Goal: Transaction & Acquisition: Purchase product/service

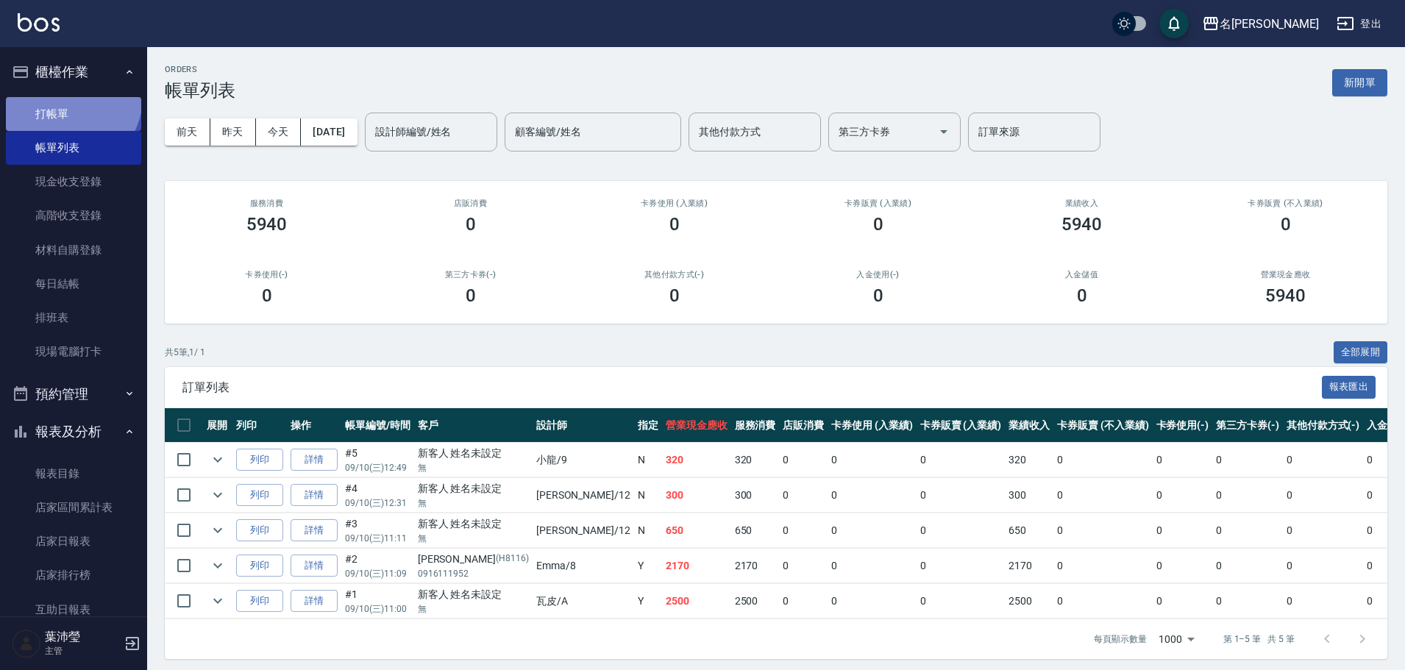
click at [67, 97] on link "打帳單" at bounding box center [73, 114] width 135 height 34
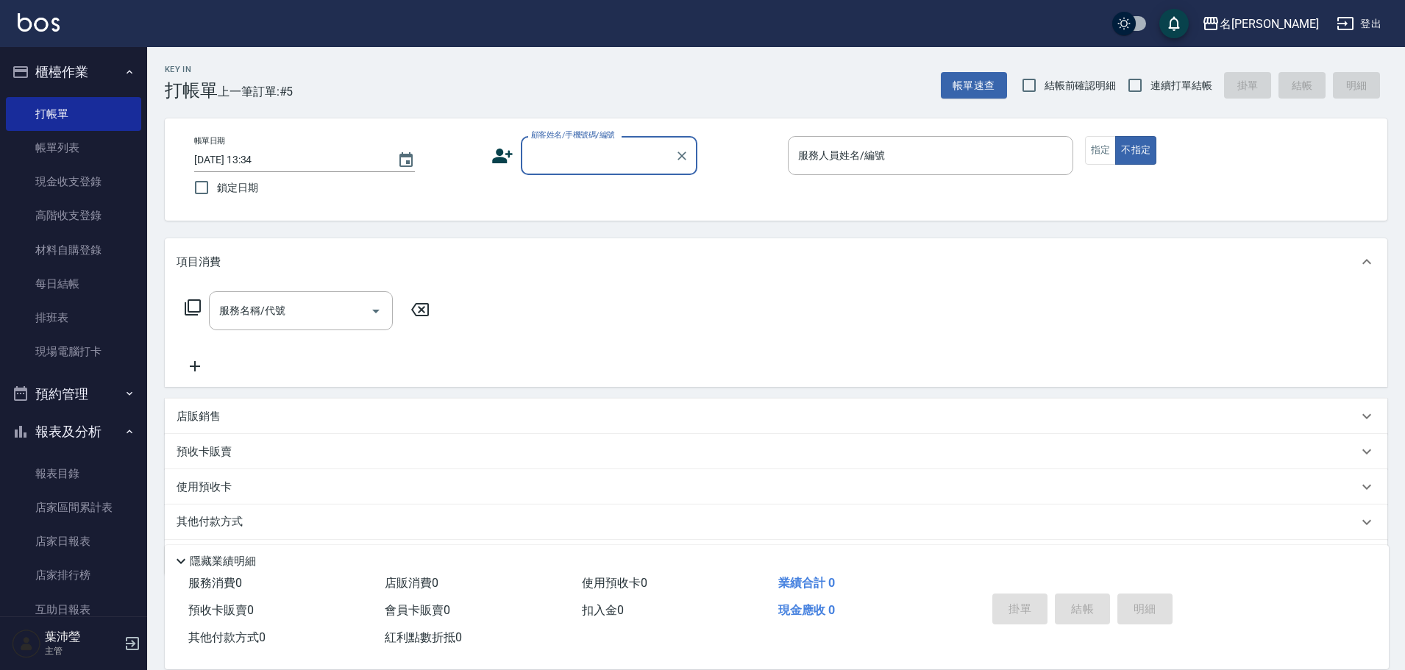
click at [591, 169] on div "顧客姓名/手機號碼/編號" at bounding box center [609, 155] width 177 height 39
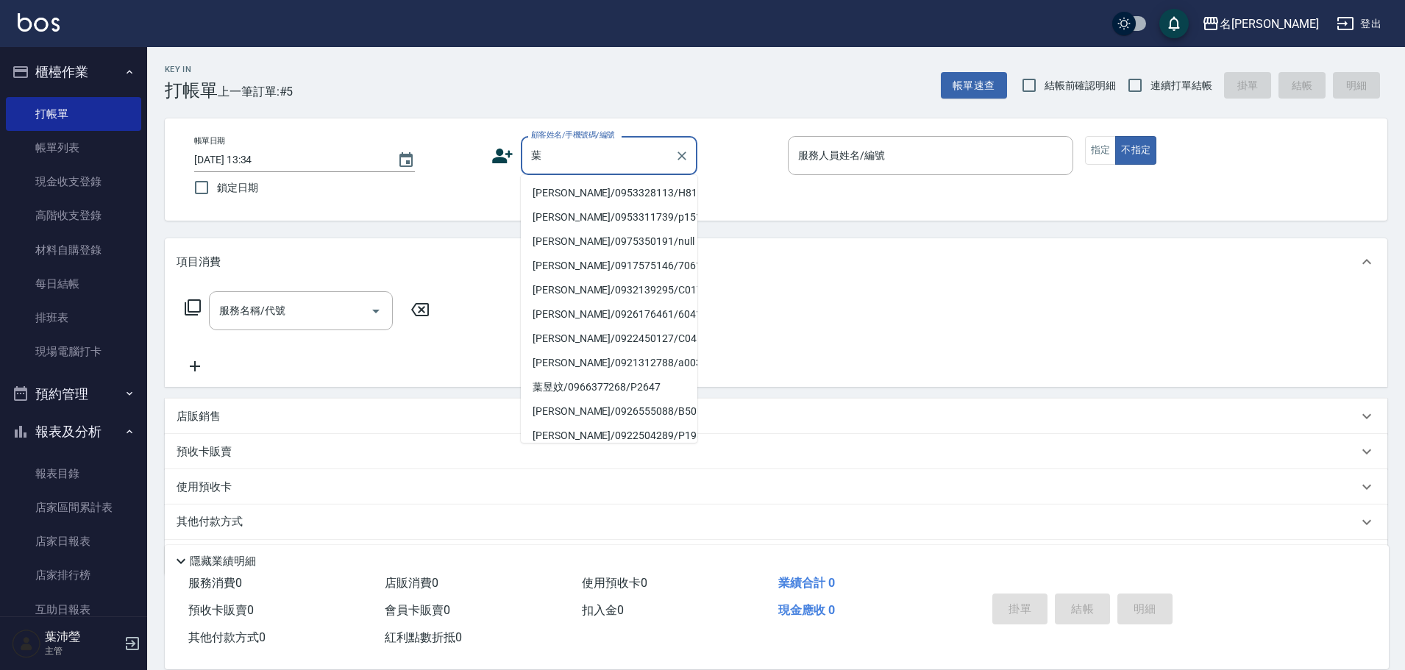
click at [614, 187] on li "[PERSON_NAME]/0953328113/H8176" at bounding box center [609, 193] width 177 height 24
type input "[PERSON_NAME]/0953328113/H8176"
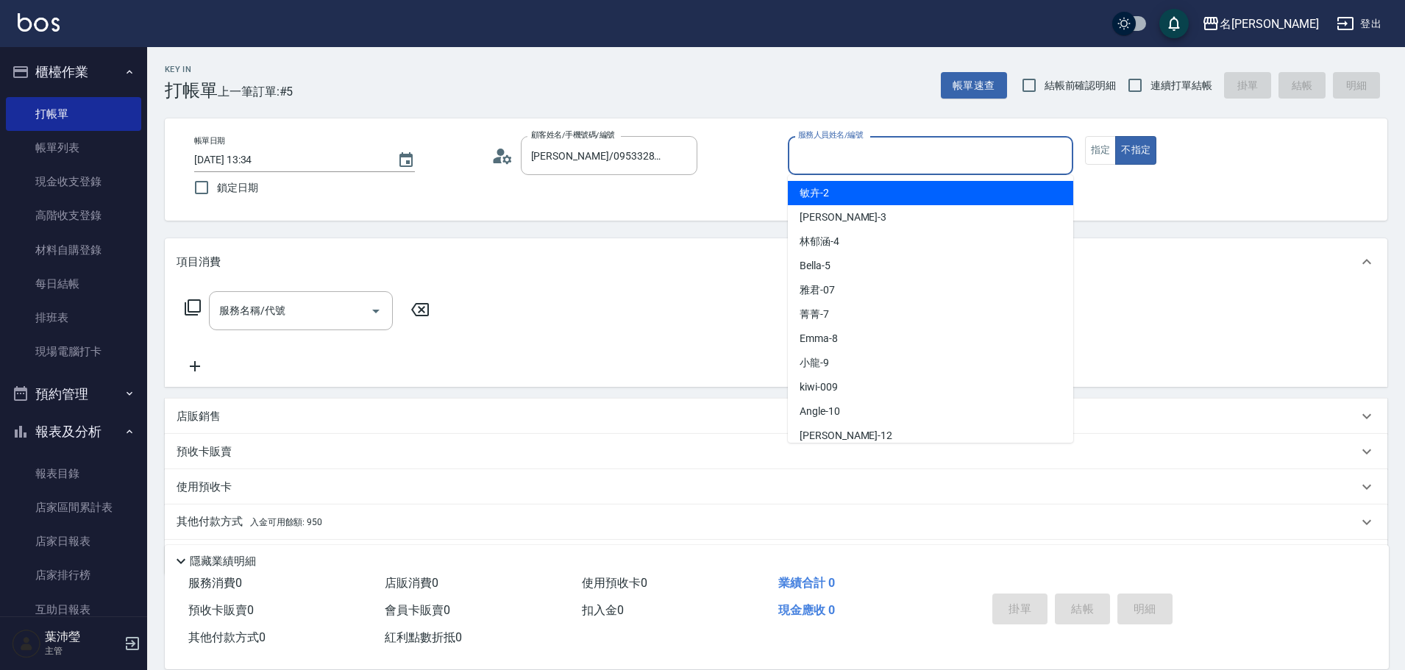
click at [835, 163] on input "服務人員姓名/編號" at bounding box center [931, 156] width 272 height 26
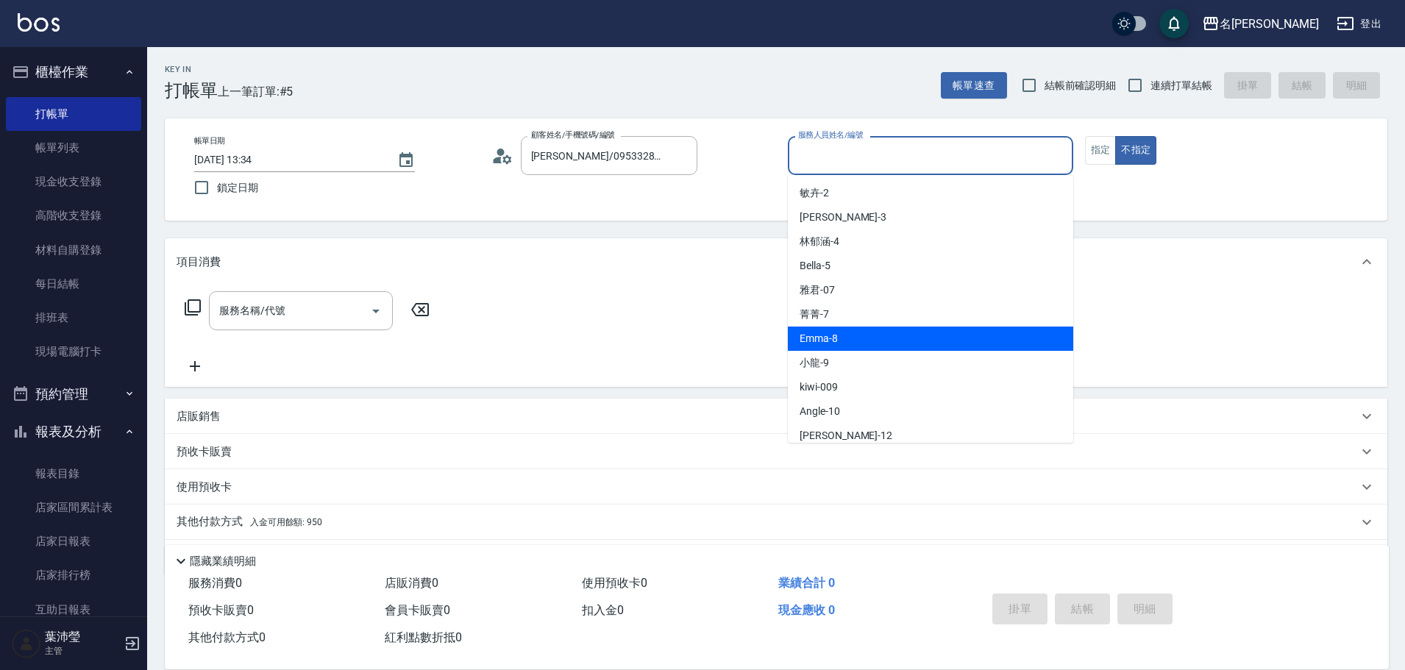
click at [882, 345] on div "Emma -8" at bounding box center [930, 339] width 285 height 24
type input "Emma-8"
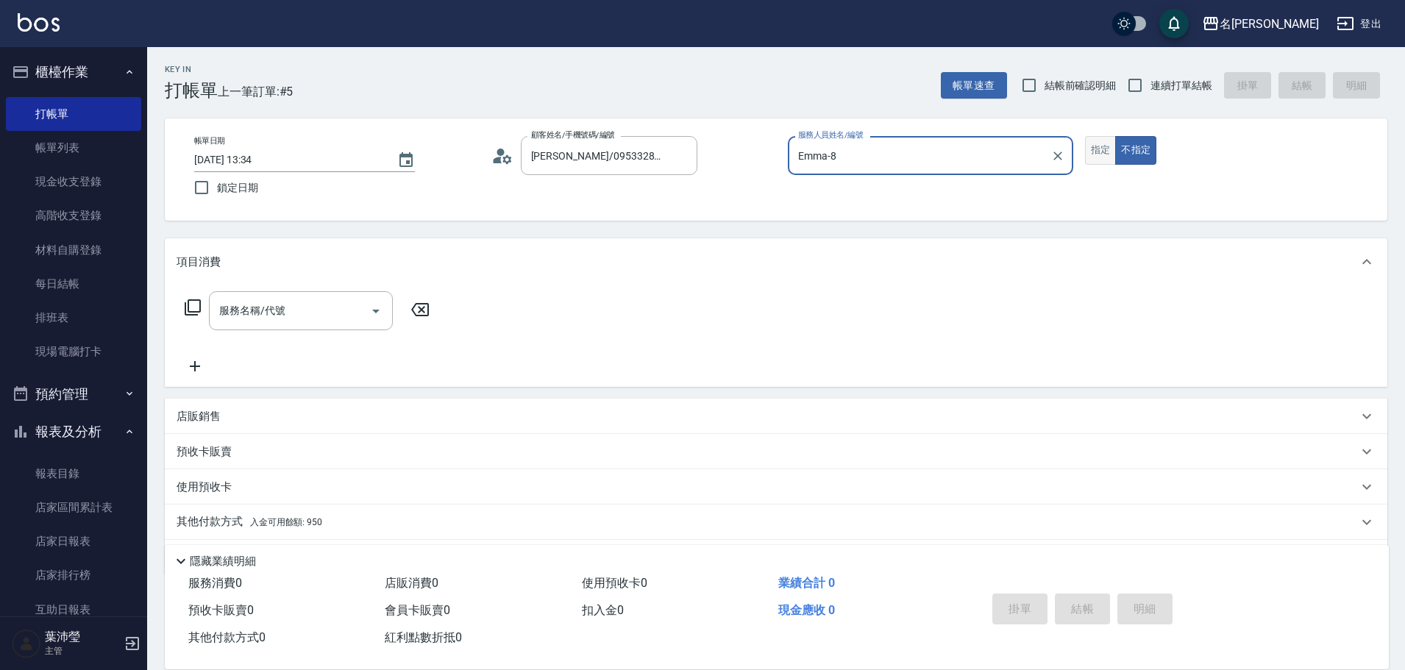
click at [1103, 151] on button "指定" at bounding box center [1101, 150] width 32 height 29
click at [255, 322] on input "服務名稱/代號" at bounding box center [290, 311] width 149 height 26
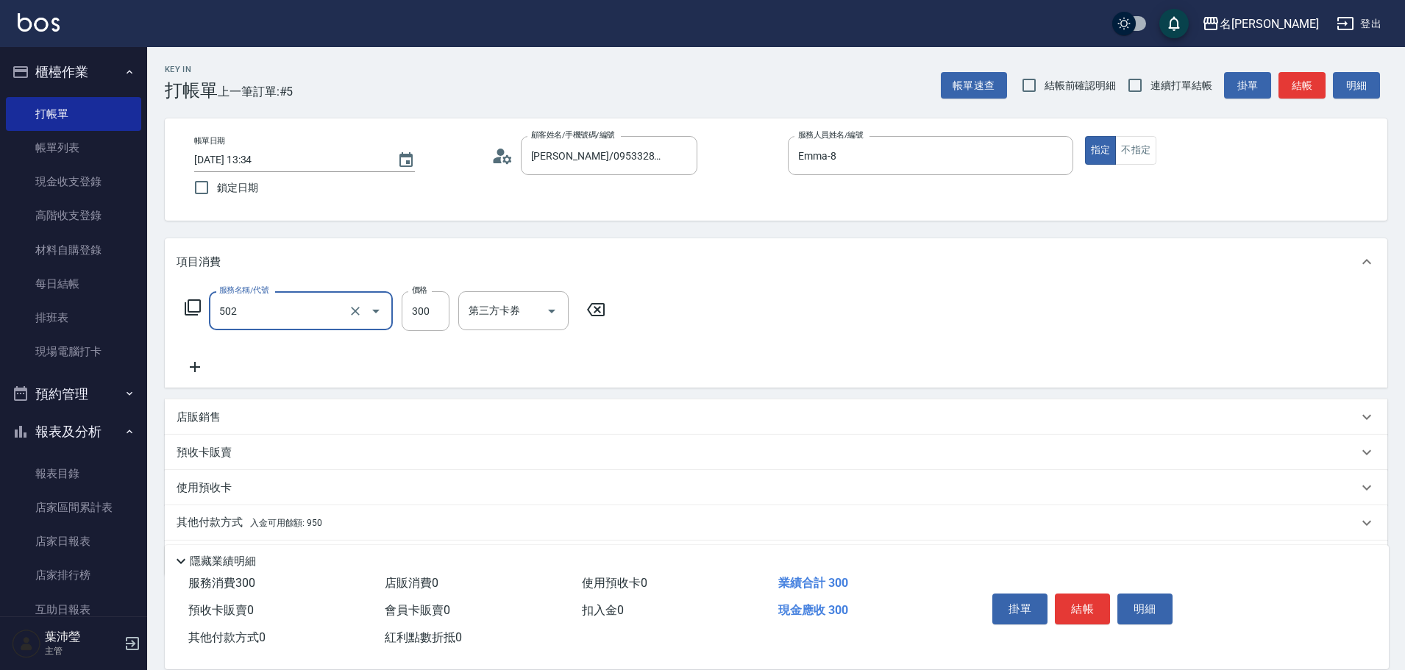
type input "洗髮(502)"
click at [187, 371] on icon at bounding box center [195, 367] width 37 height 18
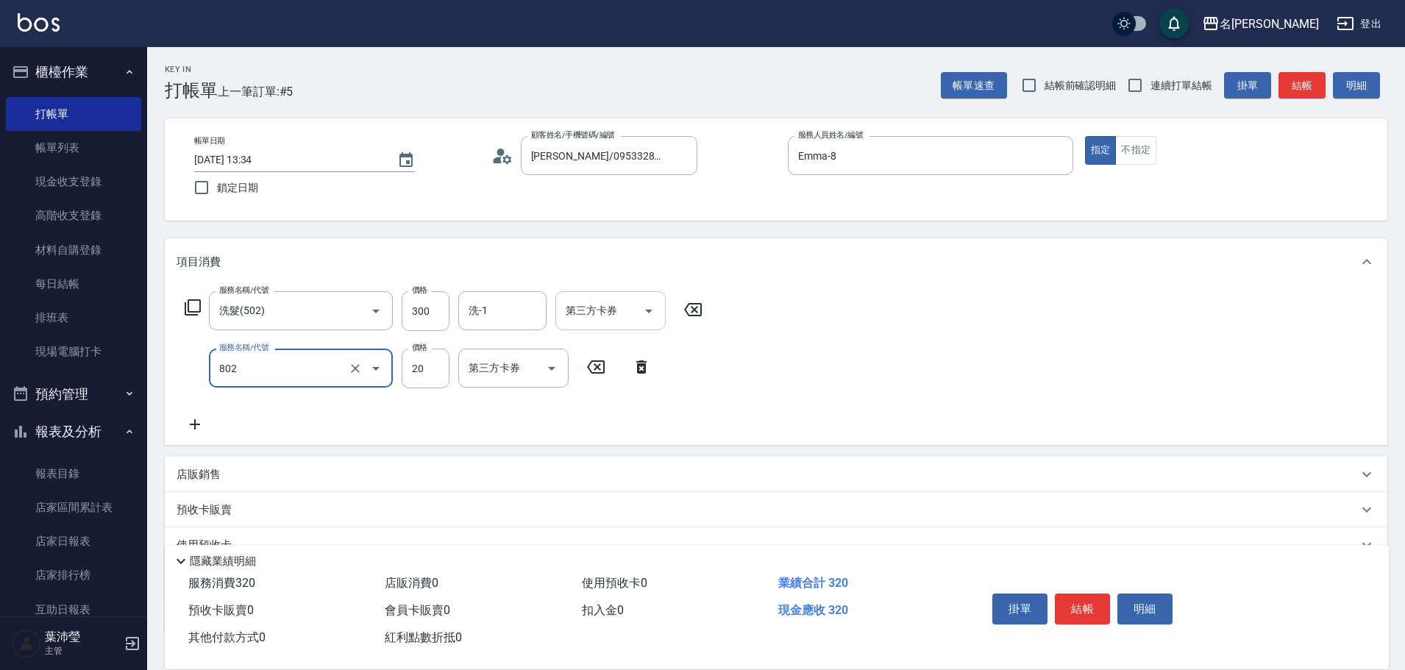
type input "潤絲(802)"
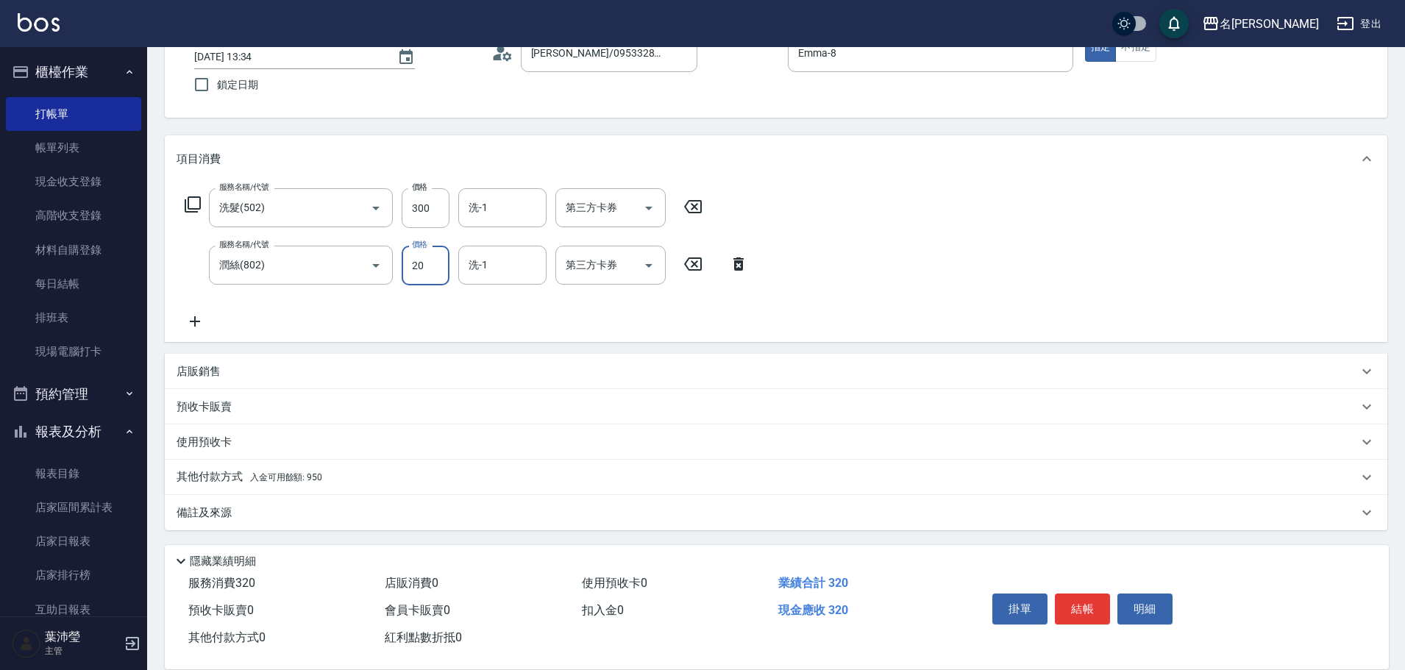
scroll to position [104, 0]
click at [234, 479] on p "其他付款方式 入金可用餘額: 950" at bounding box center [250, 476] width 146 height 16
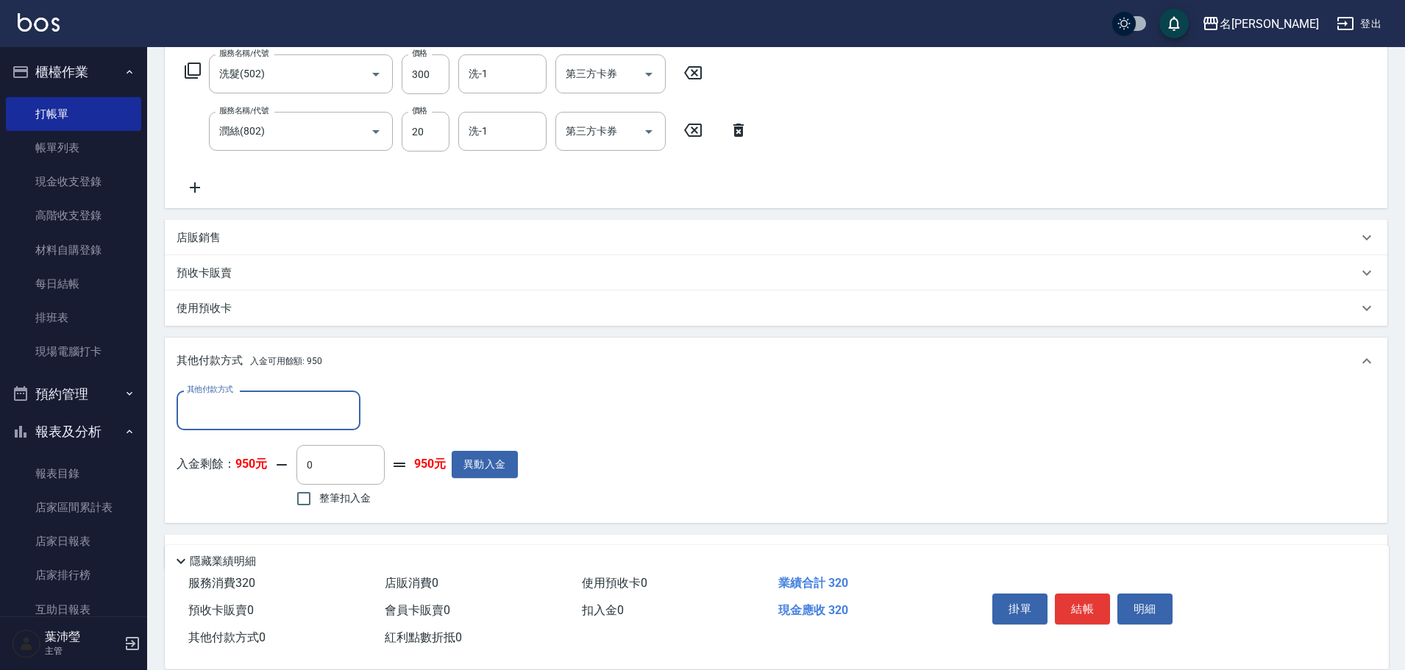
scroll to position [278, 0]
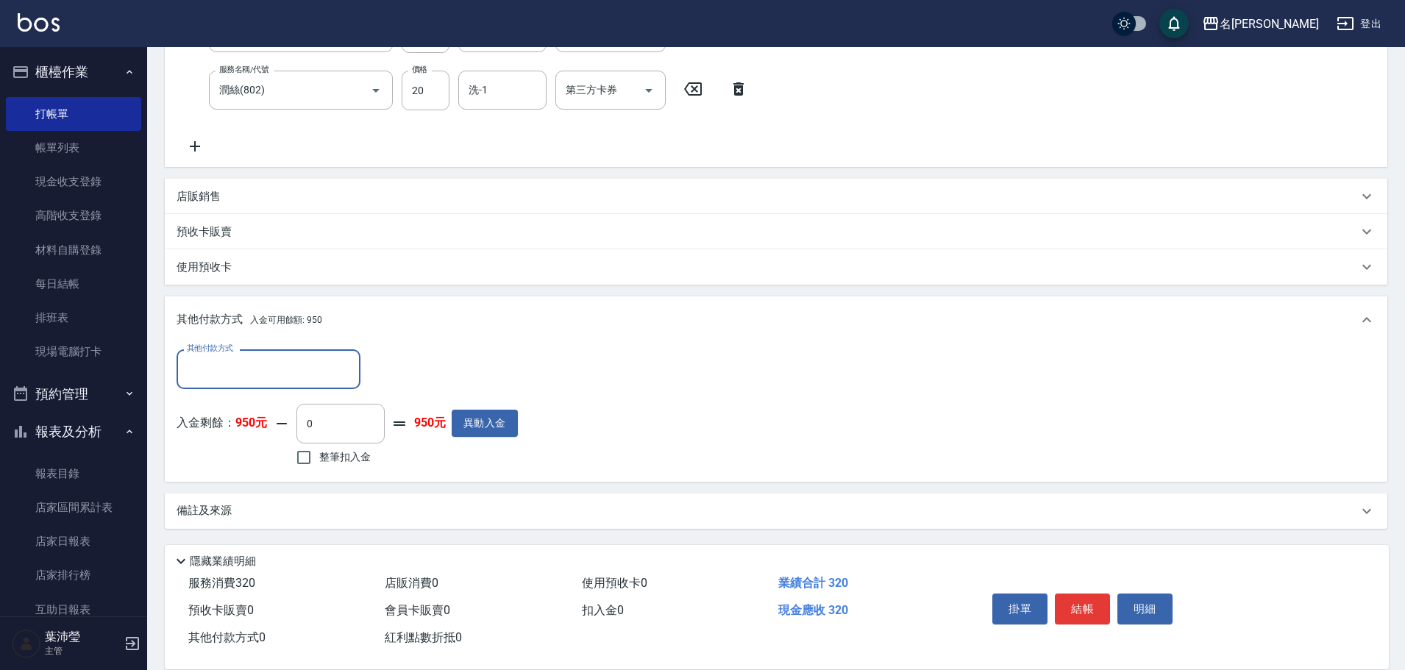
click at [355, 459] on span "整筆扣入金" at bounding box center [344, 456] width 51 height 15
click at [319, 459] on input "整筆扣入金" at bounding box center [303, 457] width 31 height 31
checkbox input "true"
type input "320"
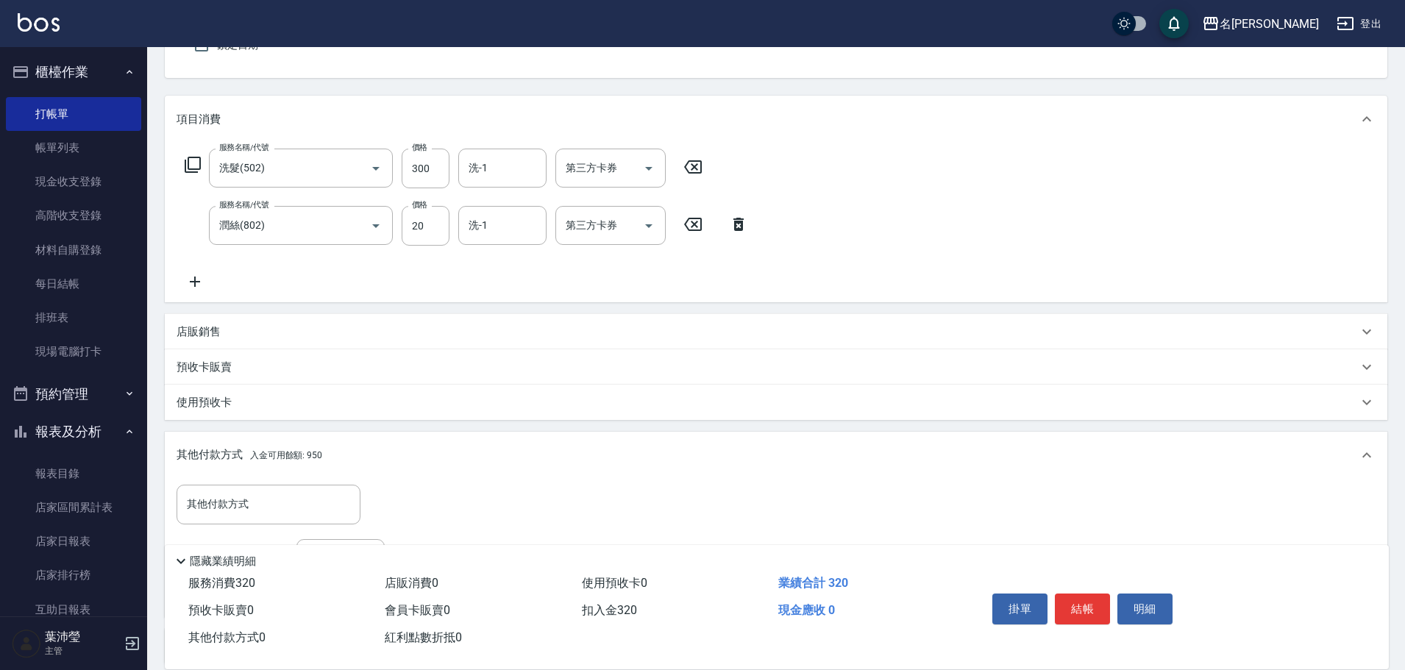
scroll to position [57, 0]
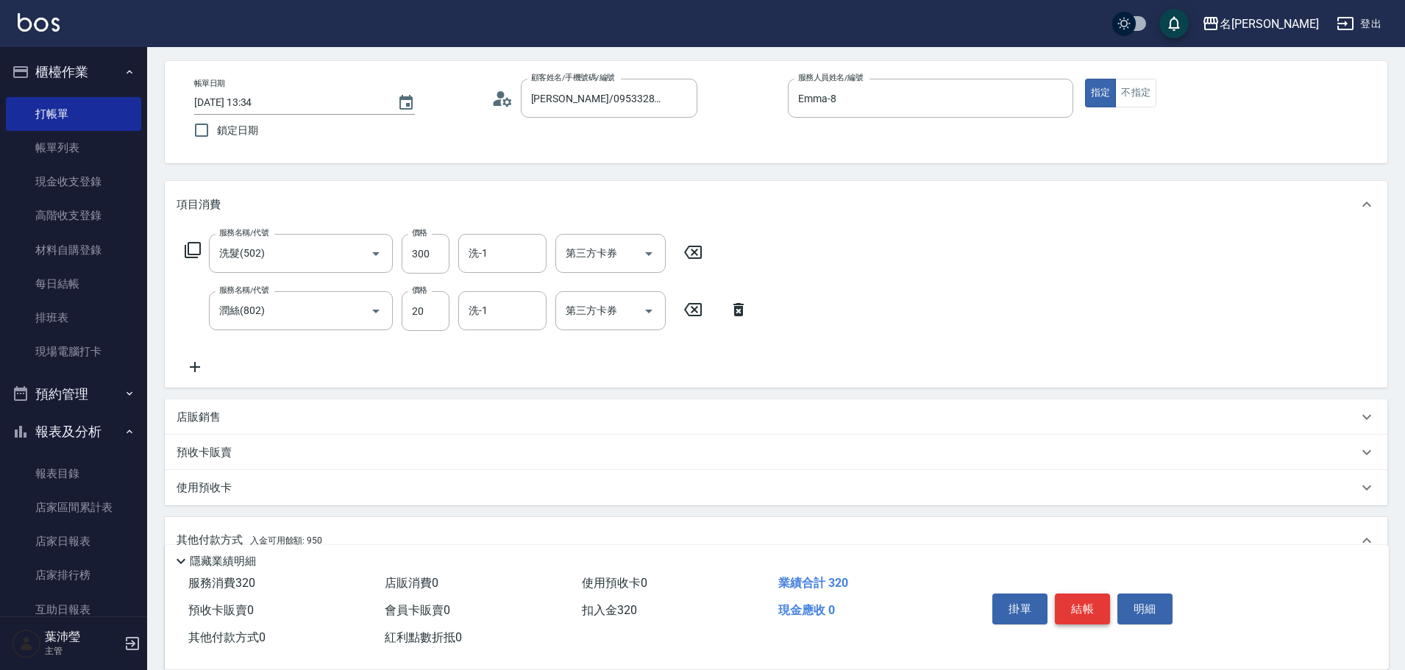
click at [1091, 597] on button "結帳" at bounding box center [1082, 609] width 55 height 31
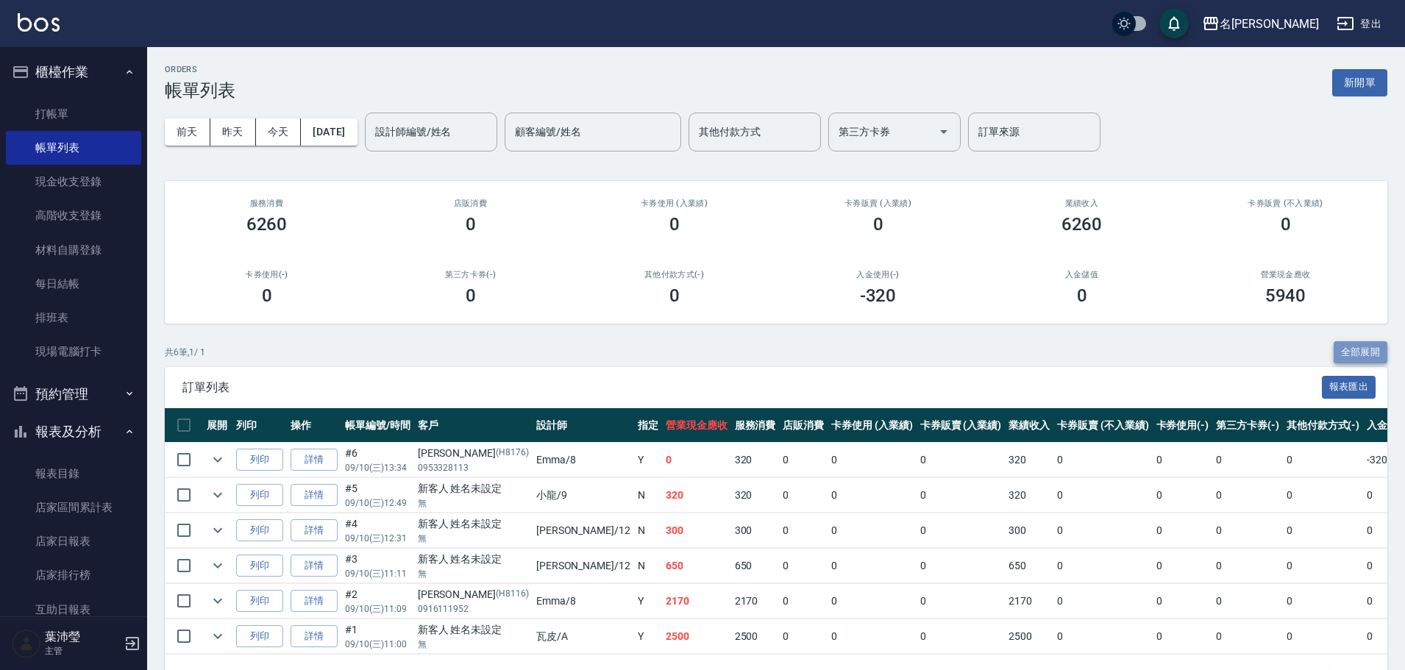
click at [1363, 351] on button "全部展開" at bounding box center [1361, 352] width 54 height 23
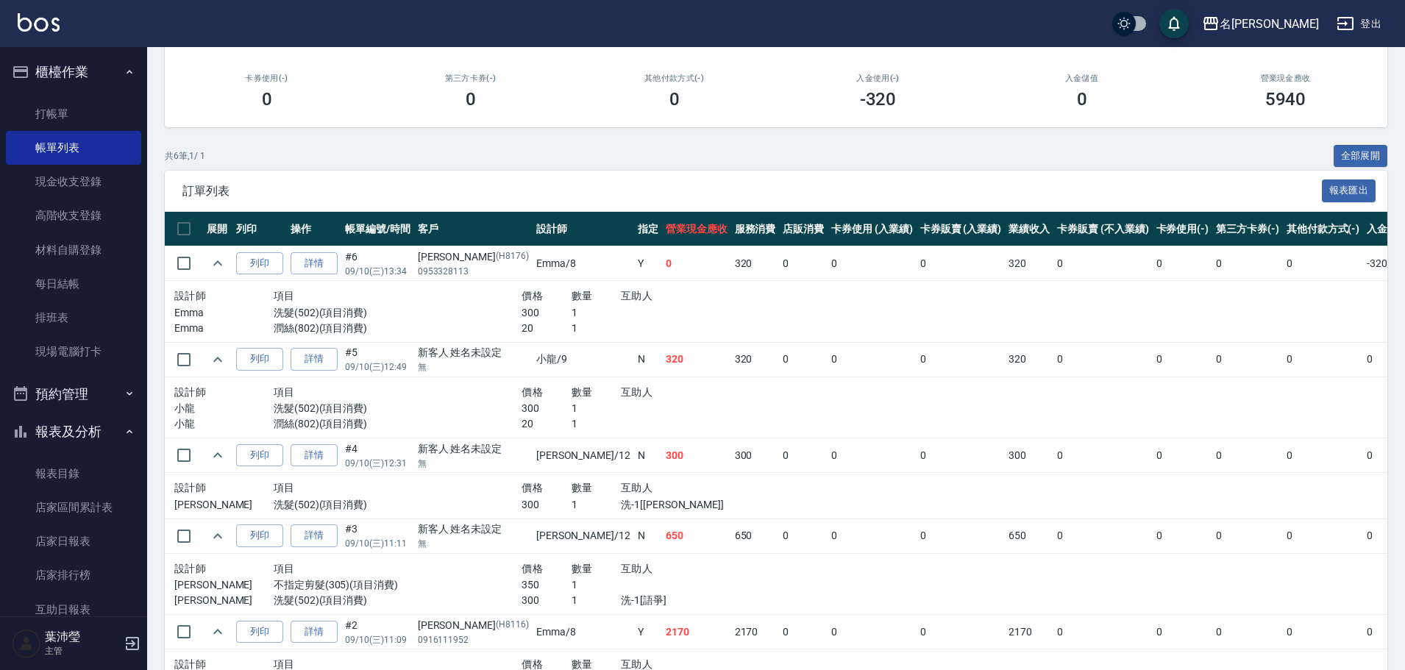
scroll to position [42, 0]
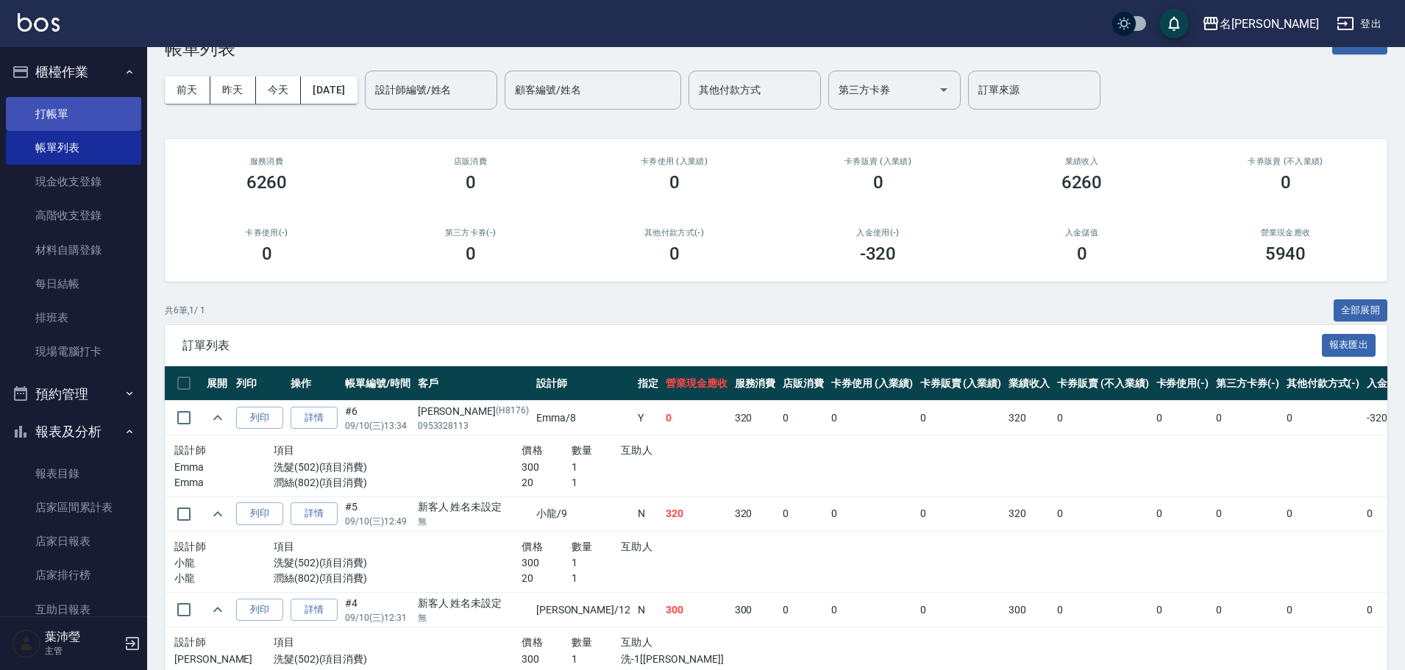
click at [93, 107] on link "打帳單" at bounding box center [73, 114] width 135 height 34
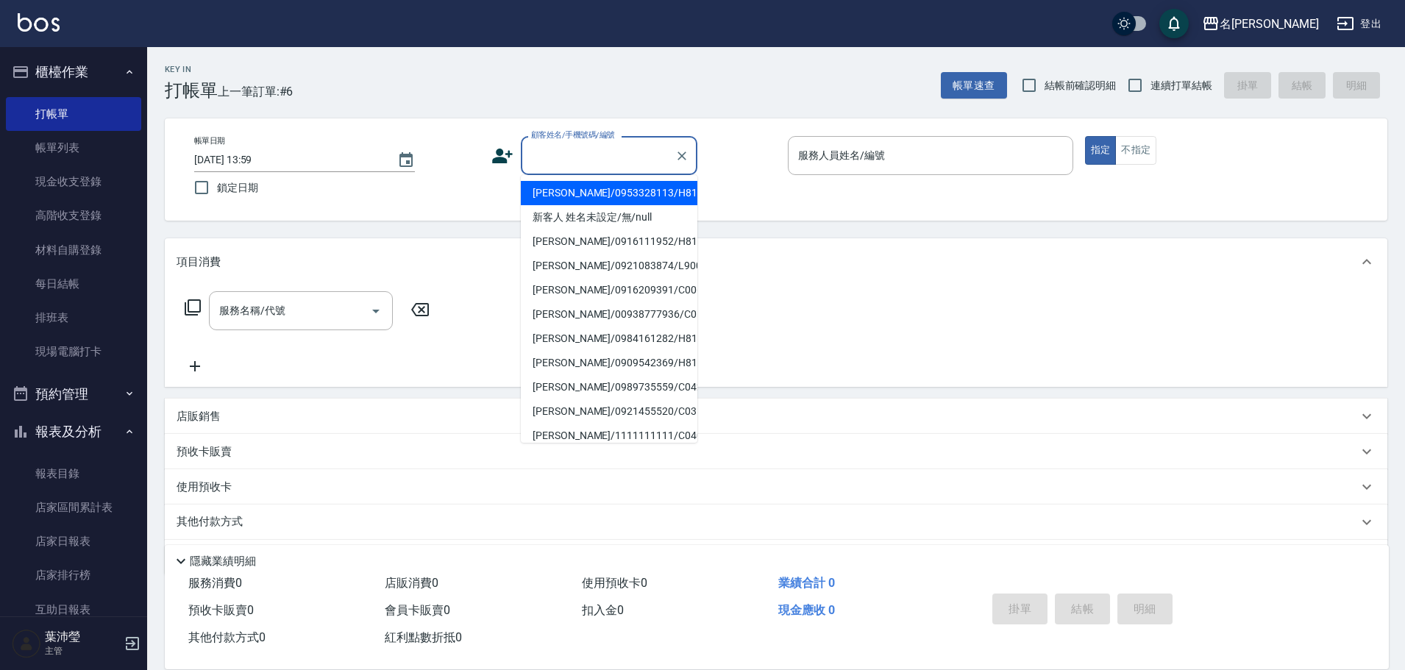
click at [538, 153] on input "顧客姓名/手機號碼/編號" at bounding box center [597, 156] width 141 height 26
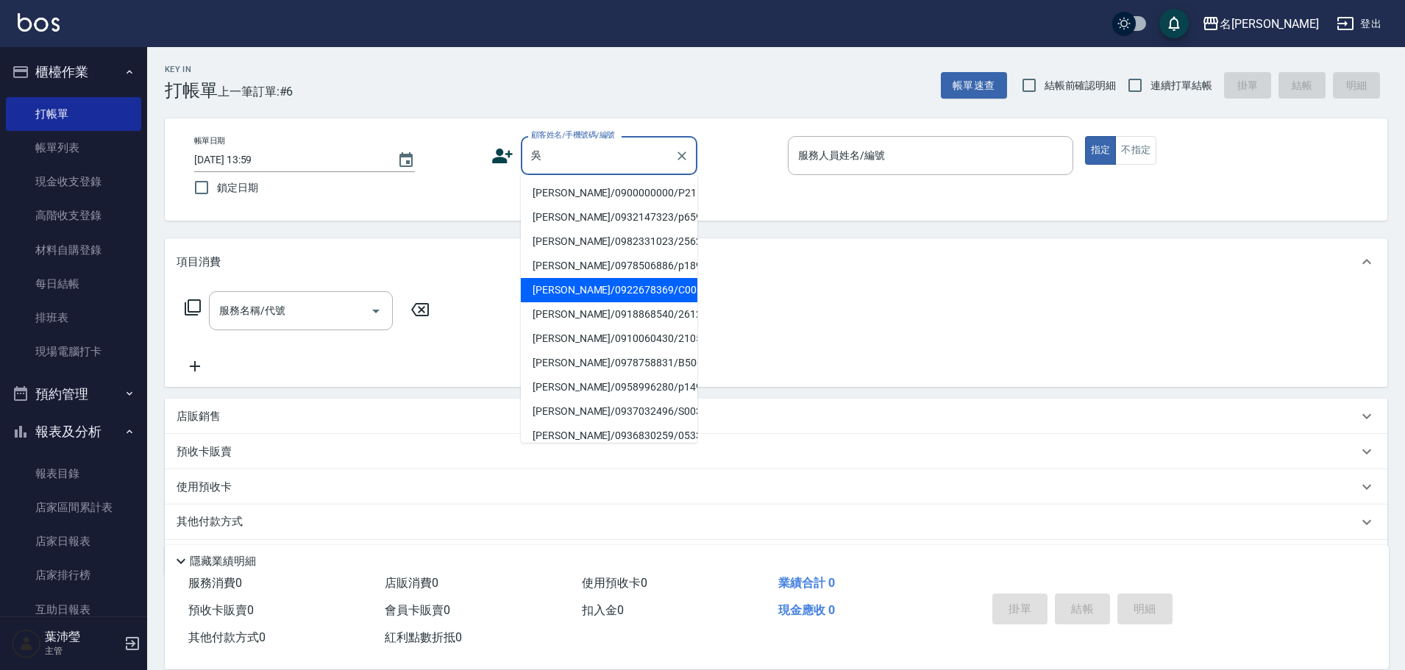
click at [615, 283] on li "[PERSON_NAME]/0922678369/C0068" at bounding box center [609, 290] width 177 height 24
type input "[PERSON_NAME]/0922678369/C0068"
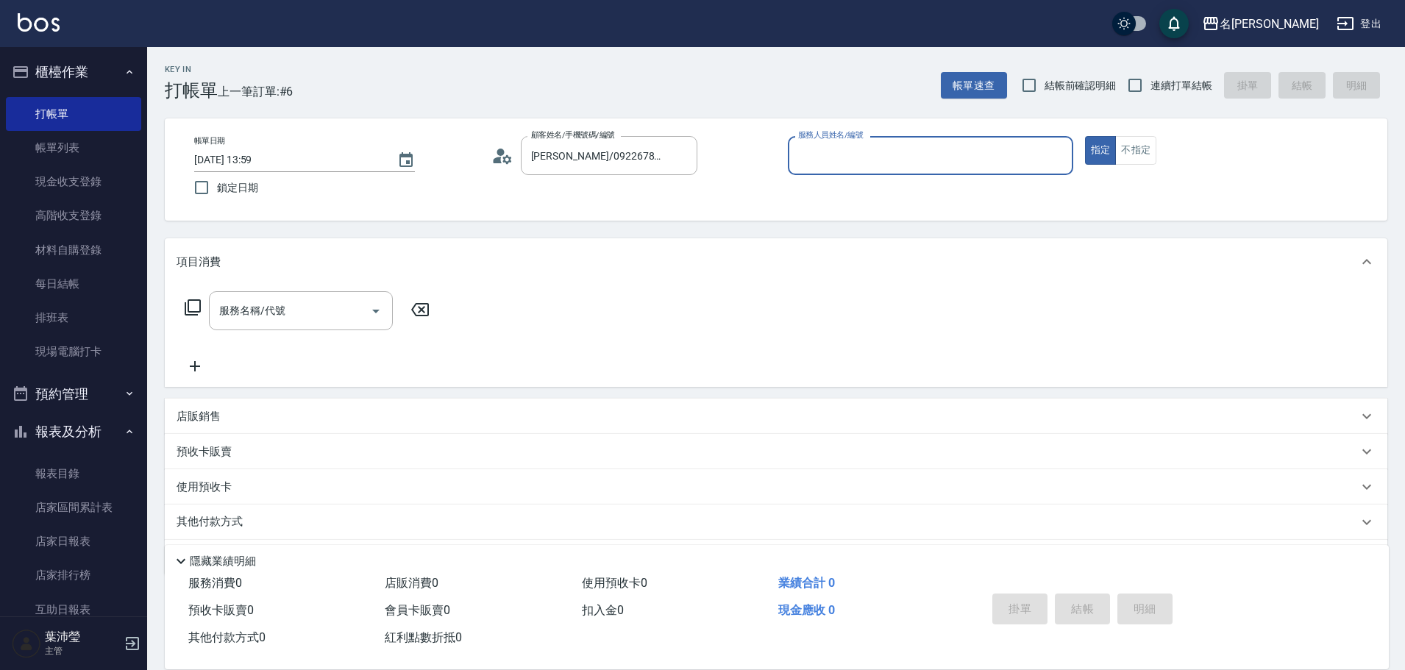
type input "敏卉-2"
click at [193, 303] on icon at bounding box center [193, 308] width 18 height 18
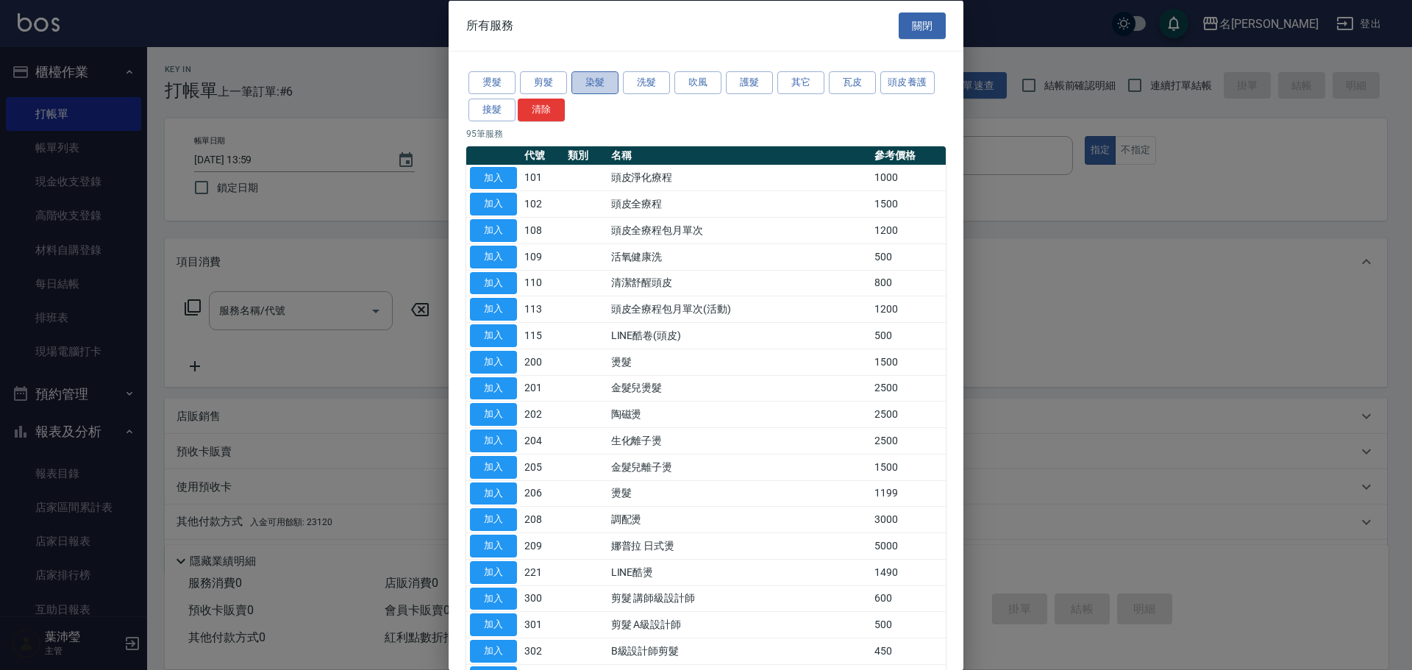
click at [586, 85] on button "染髮" at bounding box center [595, 82] width 47 height 23
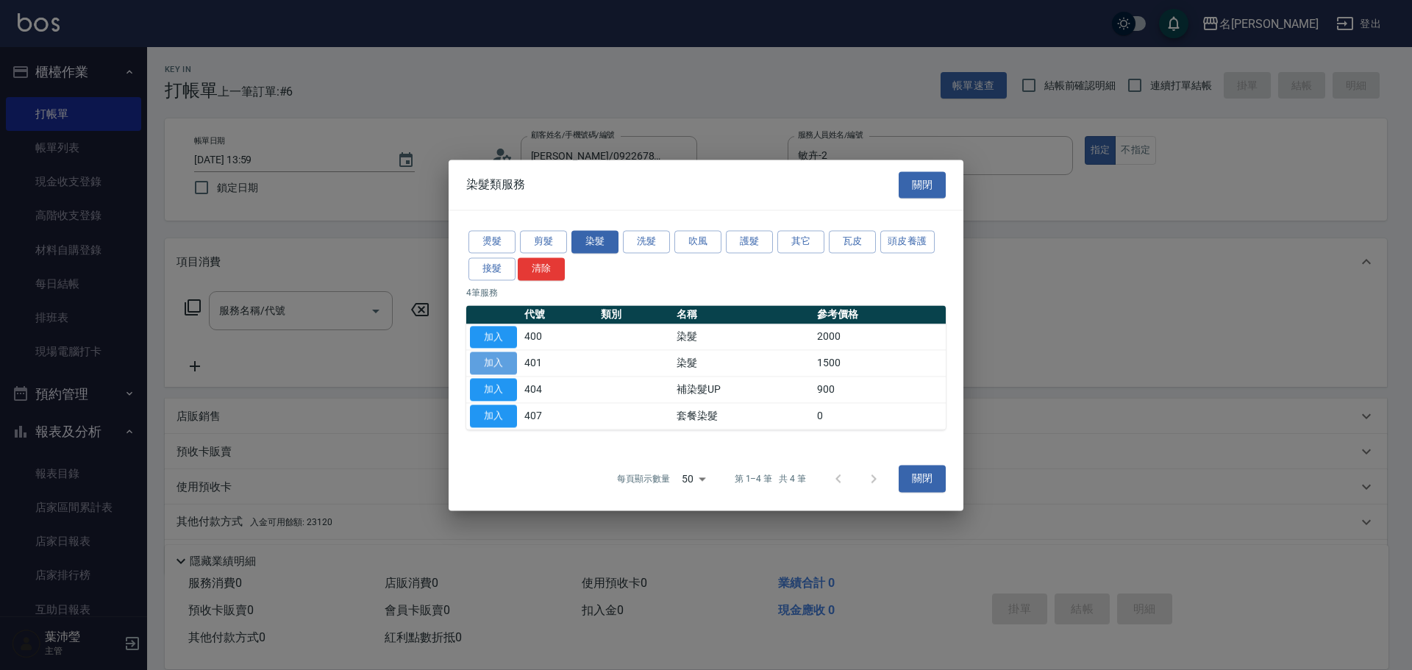
click at [502, 363] on button "加入" at bounding box center [493, 363] width 47 height 23
type input "染髮(401)"
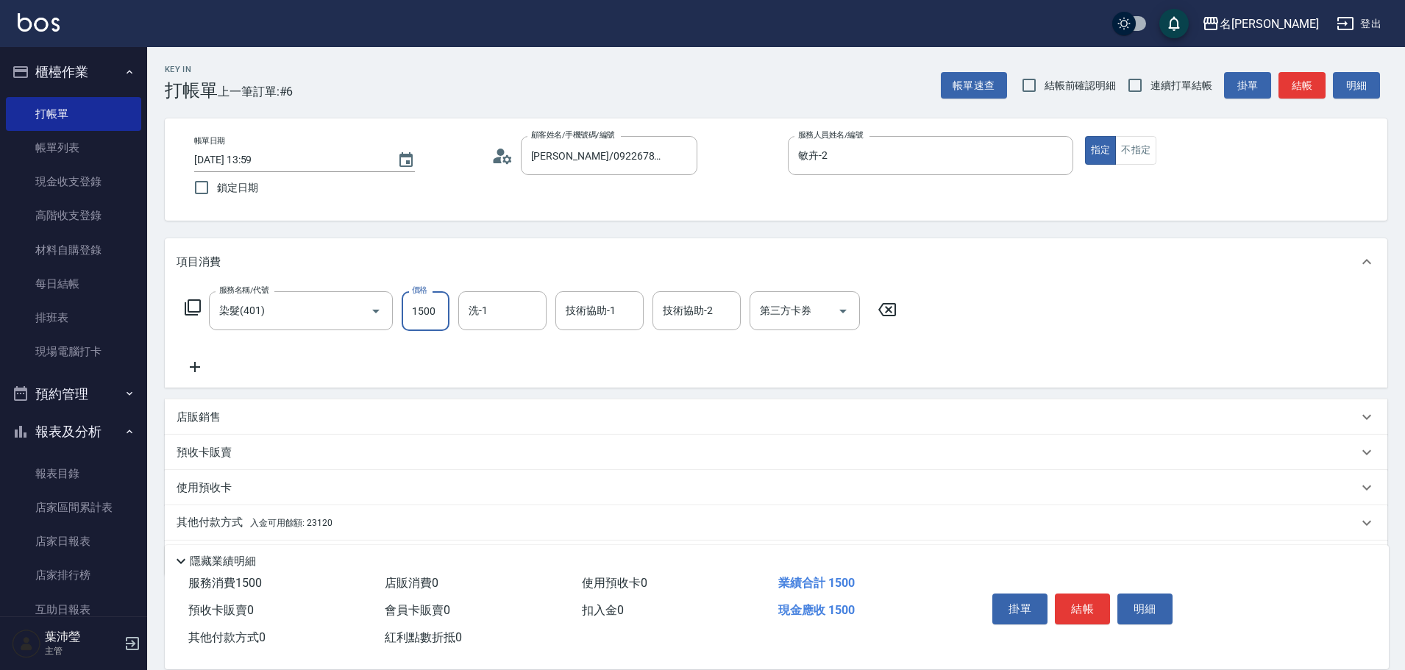
click at [442, 306] on input "1500" at bounding box center [426, 311] width 48 height 40
type input "1800"
click at [193, 305] on icon at bounding box center [193, 308] width 18 height 18
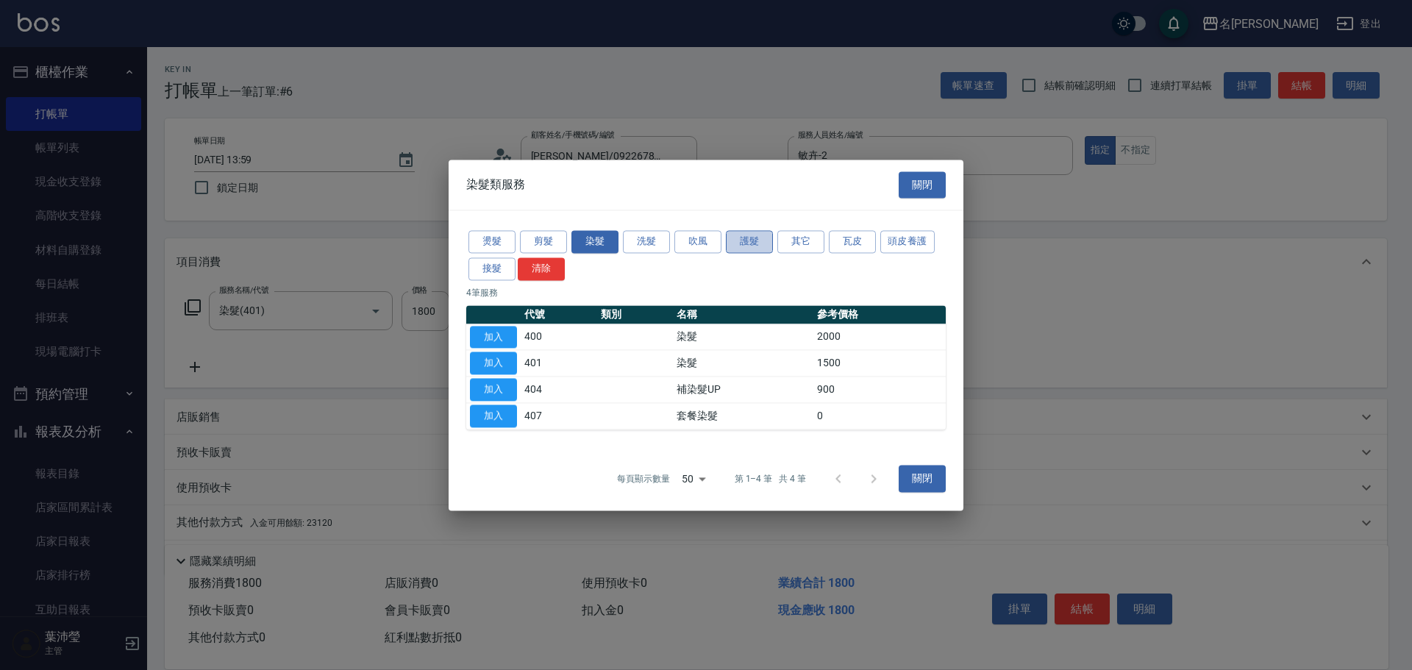
click at [749, 244] on button "護髮" at bounding box center [749, 241] width 47 height 23
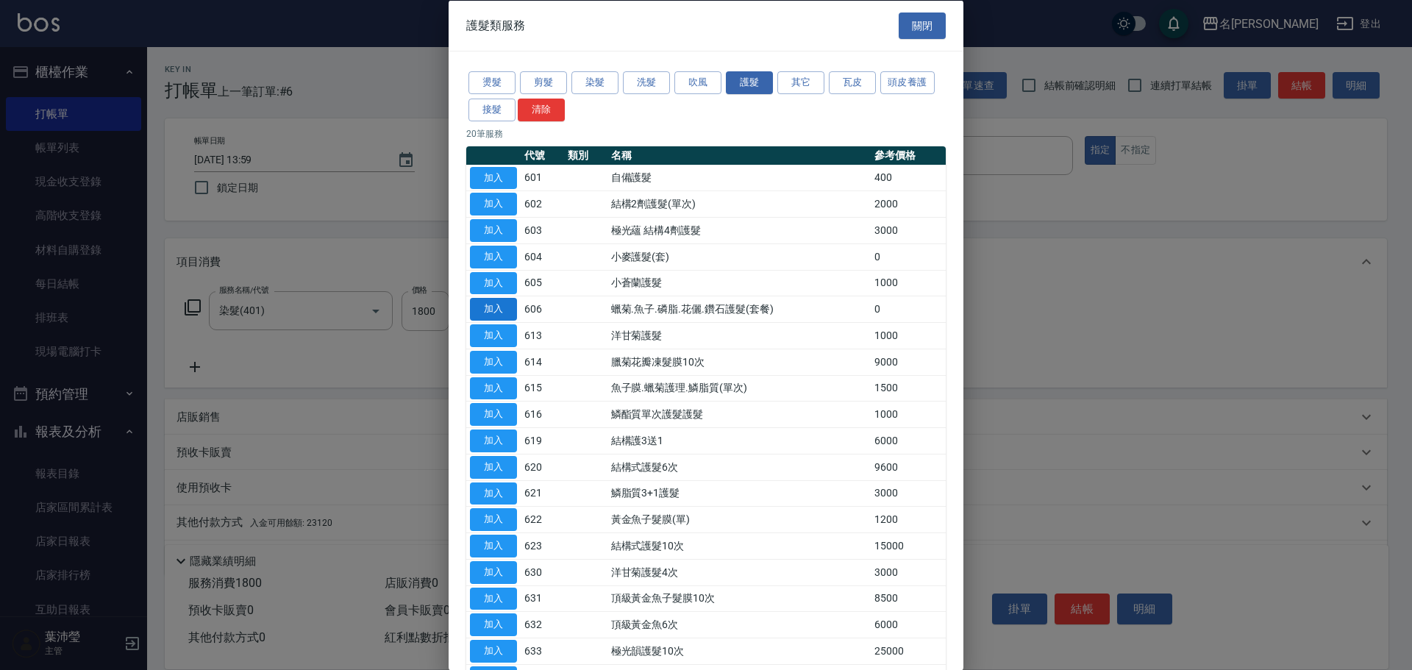
click at [505, 309] on button "加入" at bounding box center [493, 309] width 47 height 23
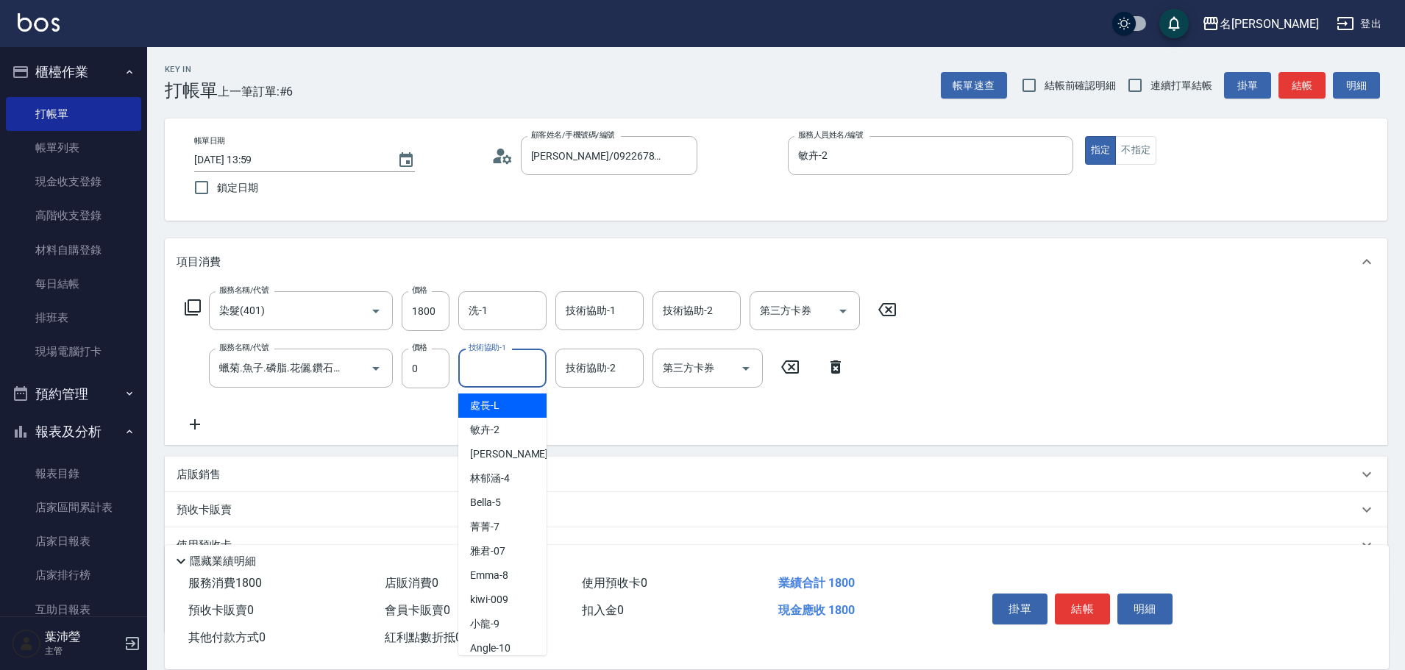
click at [500, 369] on input "技術協助-1" at bounding box center [502, 368] width 75 height 26
click at [521, 408] on div "語爭 -20" at bounding box center [502, 406] width 88 height 24
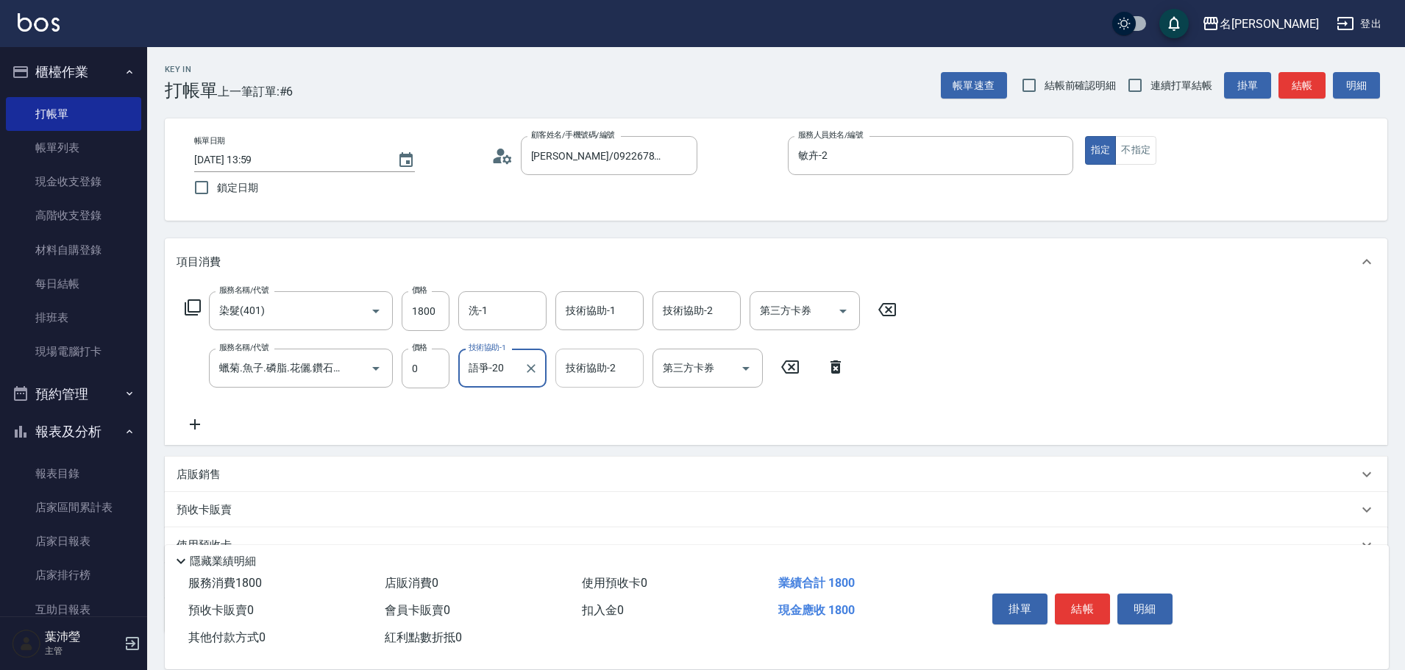
type input "語爭-20"
click at [596, 367] on input "技術協助-2" at bounding box center [599, 368] width 75 height 26
click at [593, 407] on span "敏卉 -2" at bounding box center [581, 405] width 29 height 15
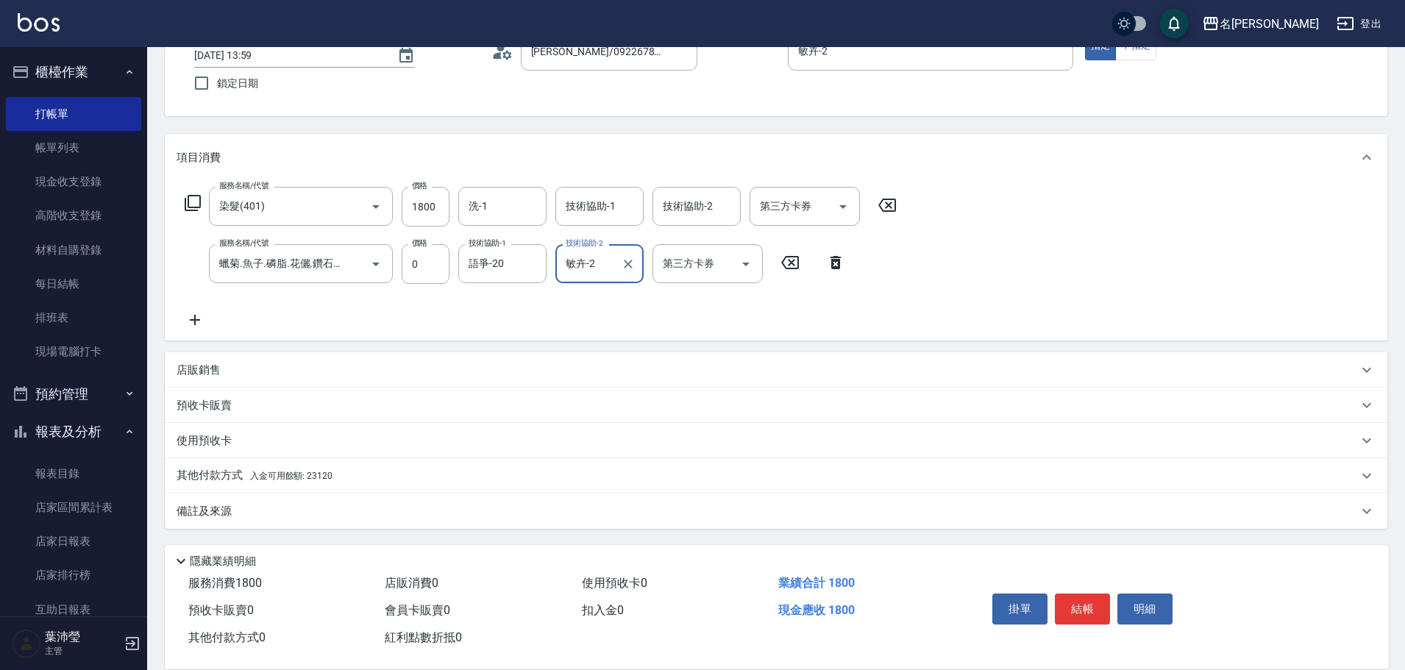
type input "敏卉-2"
click at [193, 471] on p "其他付款方式 入金可用餘額: 23120" at bounding box center [255, 476] width 156 height 16
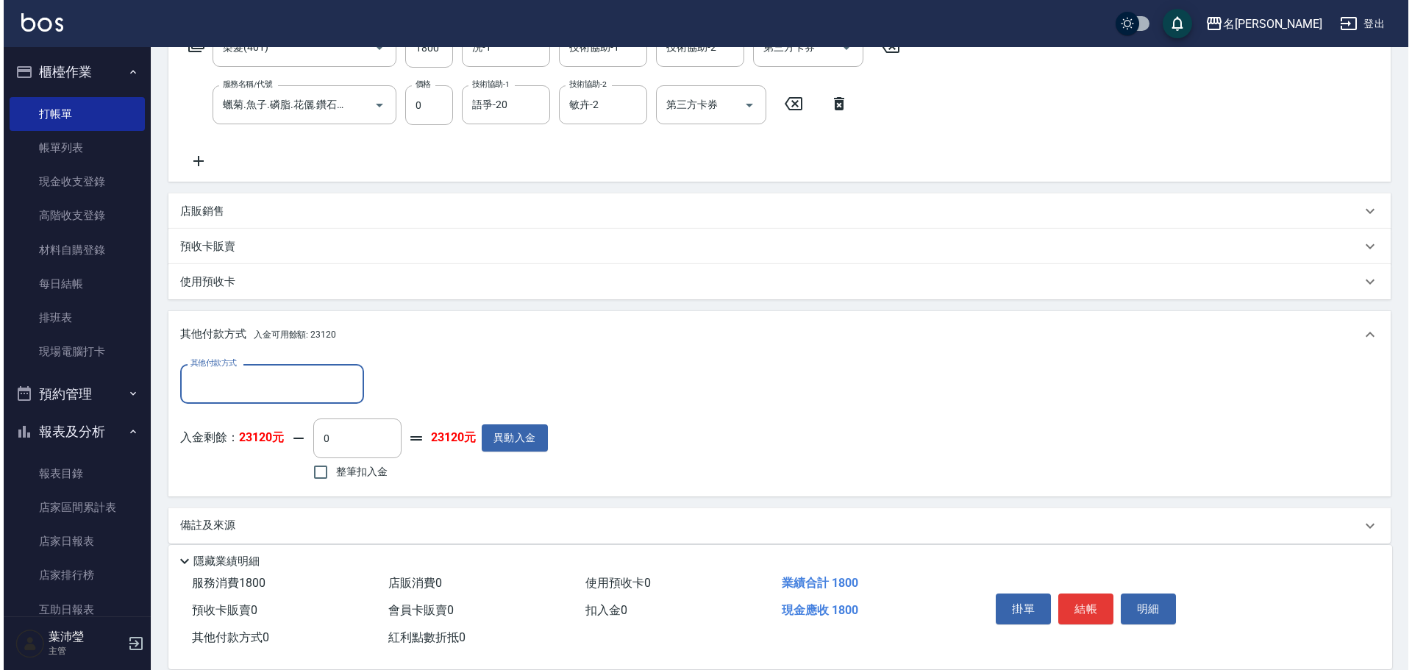
scroll to position [278, 0]
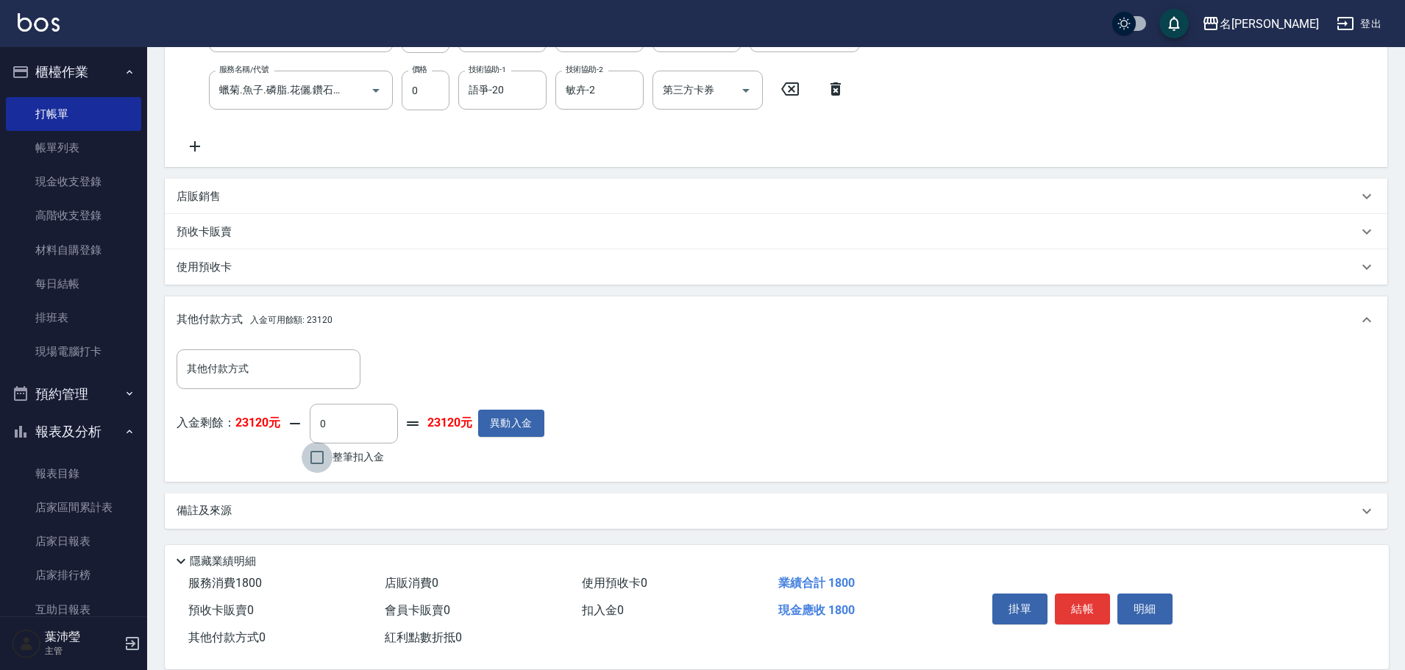
click at [316, 453] on input "整筆扣入金" at bounding box center [317, 457] width 31 height 31
checkbox input "true"
type input "1800"
drag, startPoint x: 1131, startPoint y: 597, endPoint x: 1120, endPoint y: 588, distance: 14.1
click at [1131, 594] on button "明細" at bounding box center [1144, 609] width 55 height 31
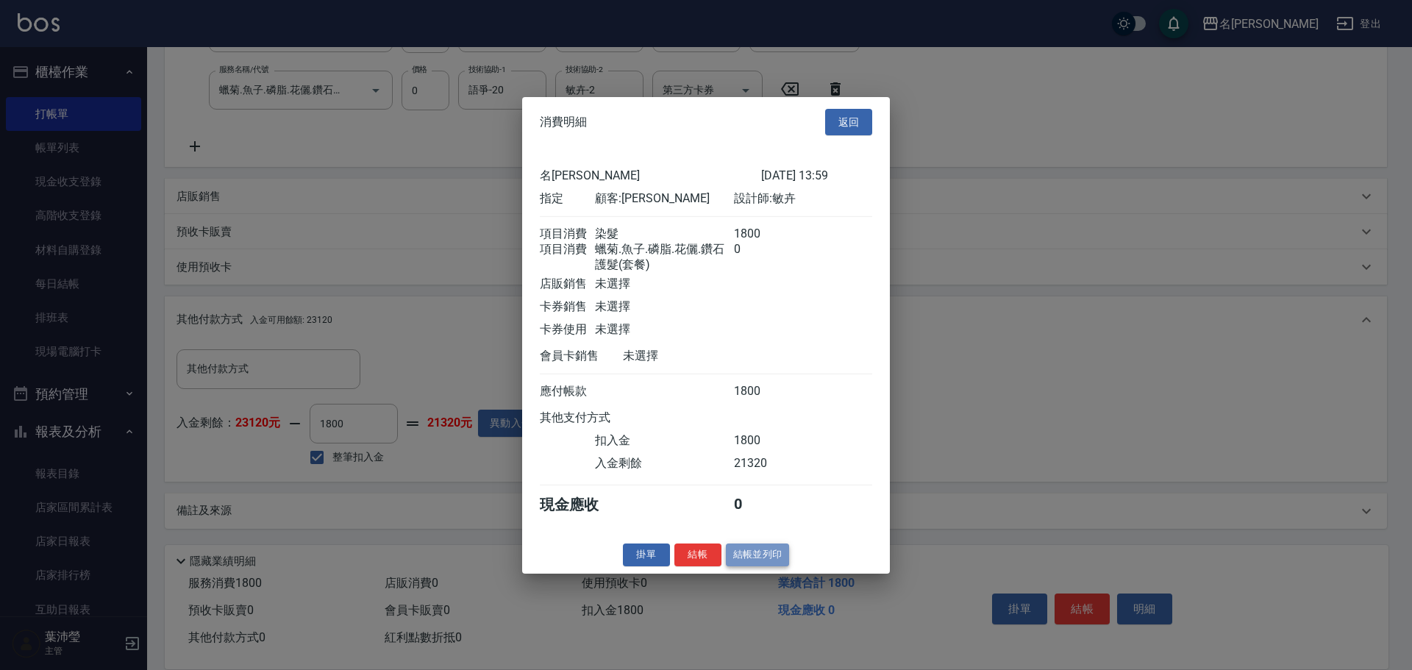
click at [766, 566] on button "結帳並列印" at bounding box center [758, 555] width 64 height 23
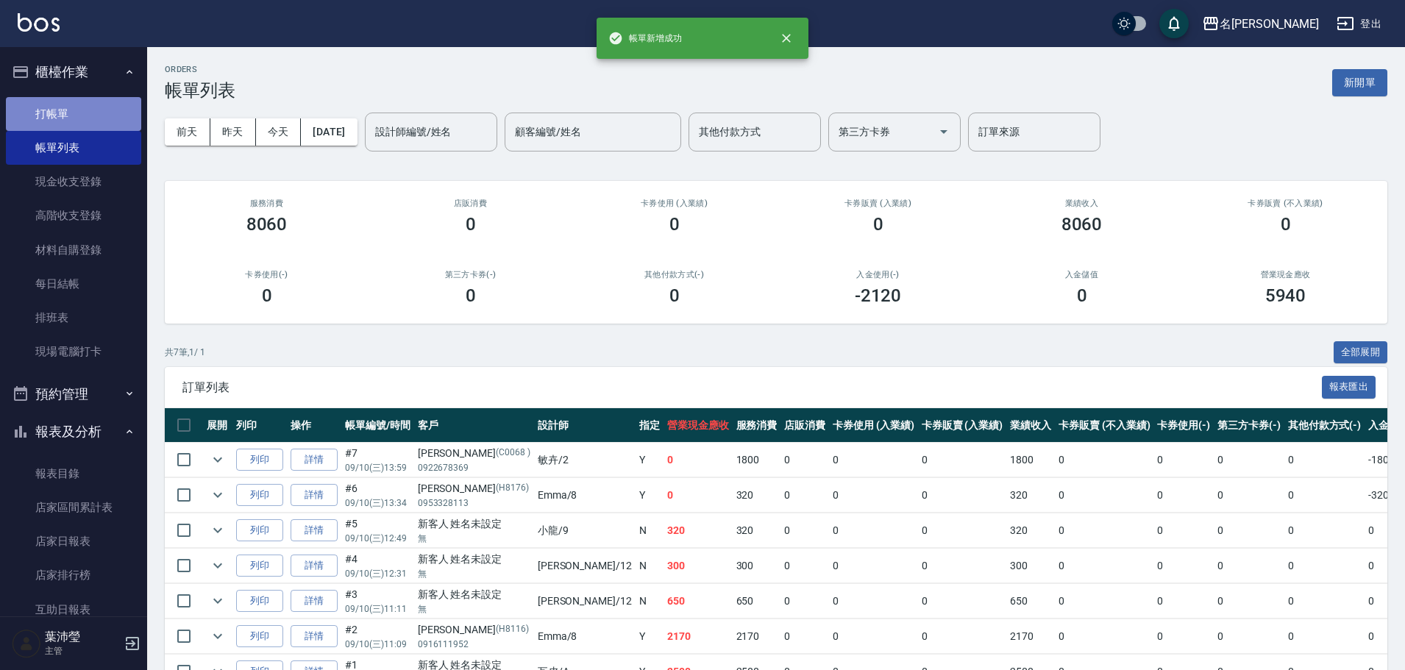
click at [91, 104] on link "打帳單" at bounding box center [73, 114] width 135 height 34
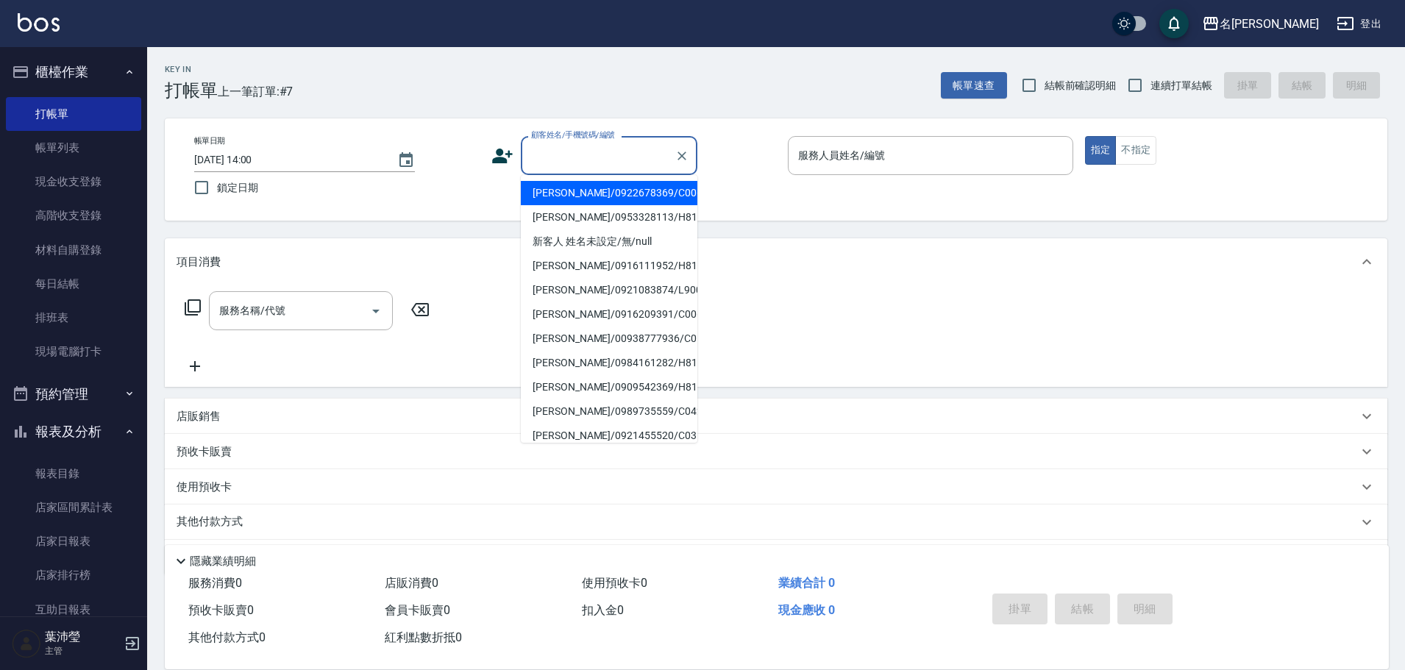
click at [550, 163] on input "顧客姓名/手機號碼/編號" at bounding box center [597, 156] width 141 height 26
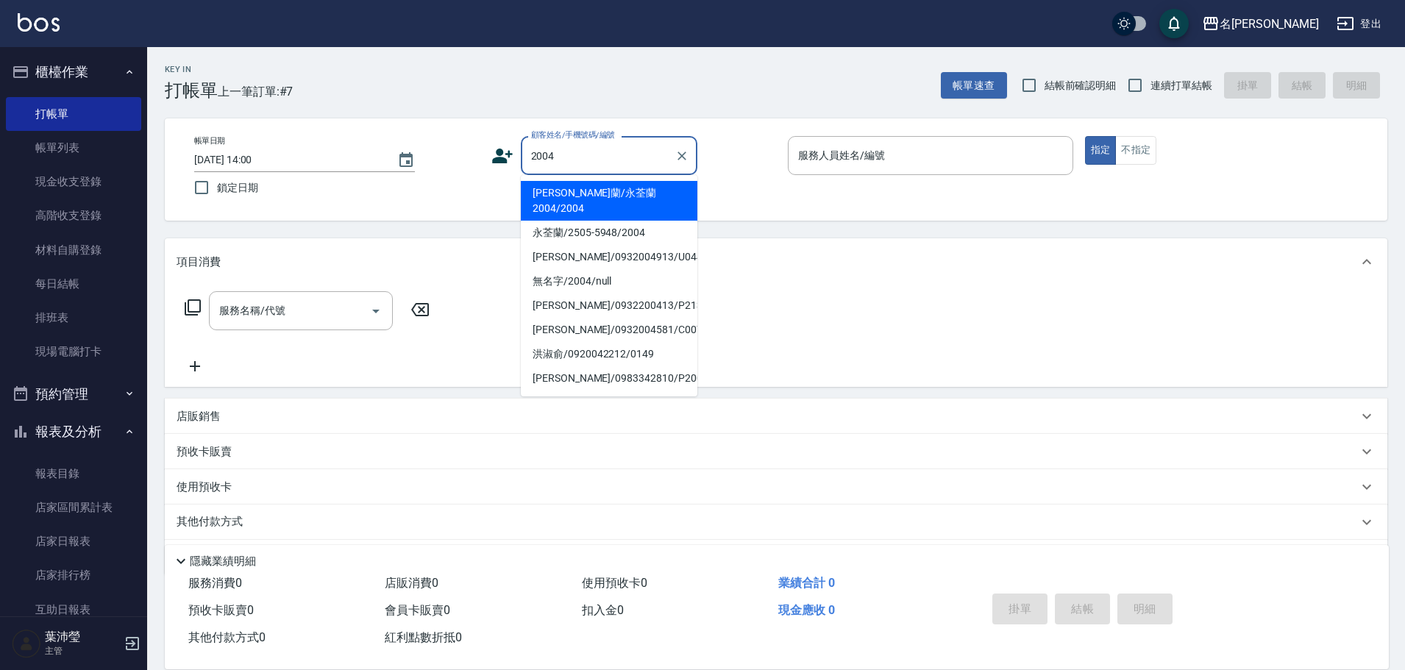
click at [560, 185] on li "[PERSON_NAME]蘭/永荃蘭2004/2004" at bounding box center [609, 201] width 177 height 40
type input "[PERSON_NAME]蘭/永荃蘭2004/2004"
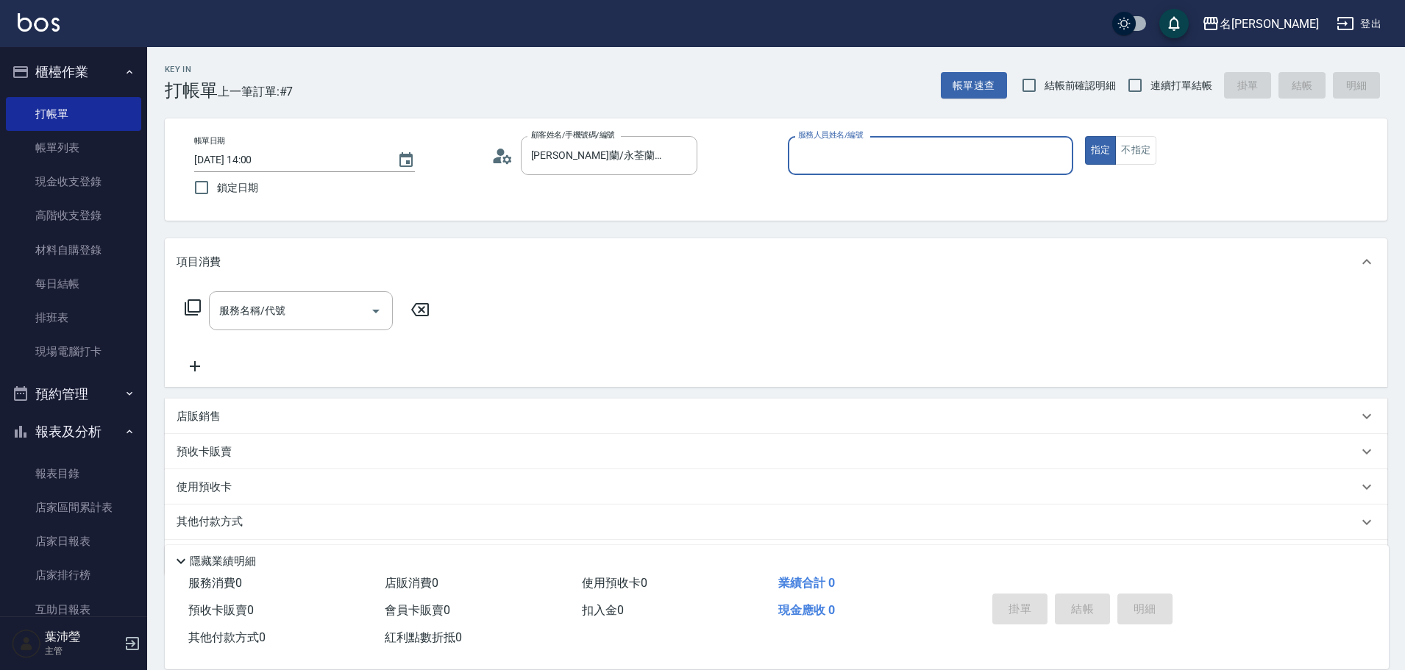
type input "敏卉-2"
click at [186, 308] on div "服務名稱/代號 服務名稱/代號" at bounding box center [308, 310] width 262 height 39
click at [196, 299] on icon at bounding box center [193, 308] width 18 height 18
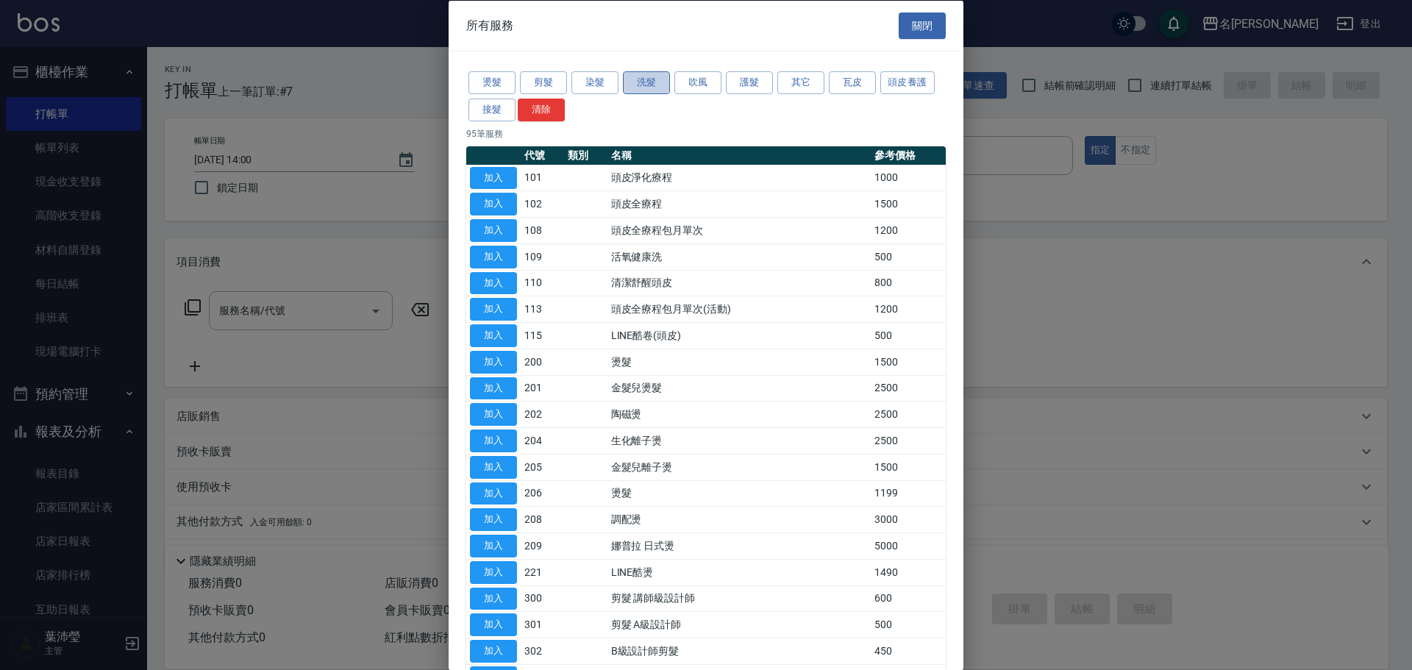
click at [634, 85] on button "洗髮" at bounding box center [646, 82] width 47 height 23
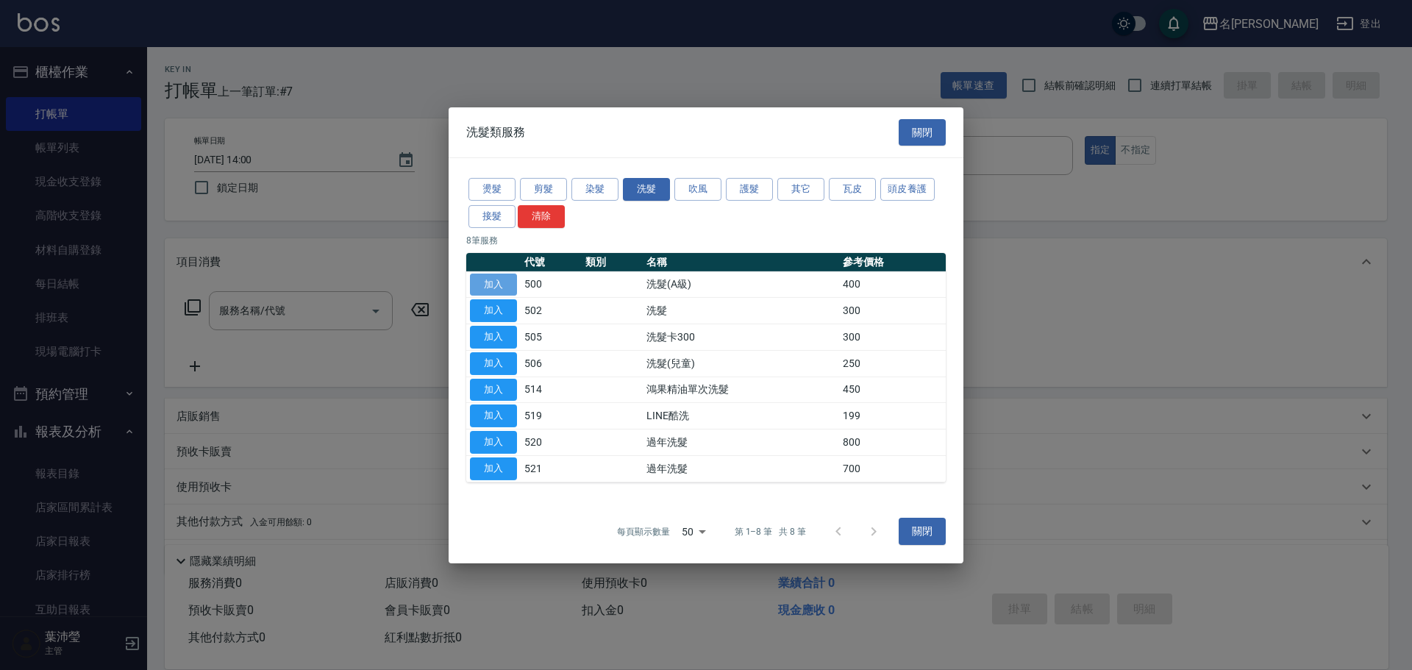
click at [500, 284] on button "加入" at bounding box center [493, 284] width 47 height 23
type input "洗髮(A級)(500)"
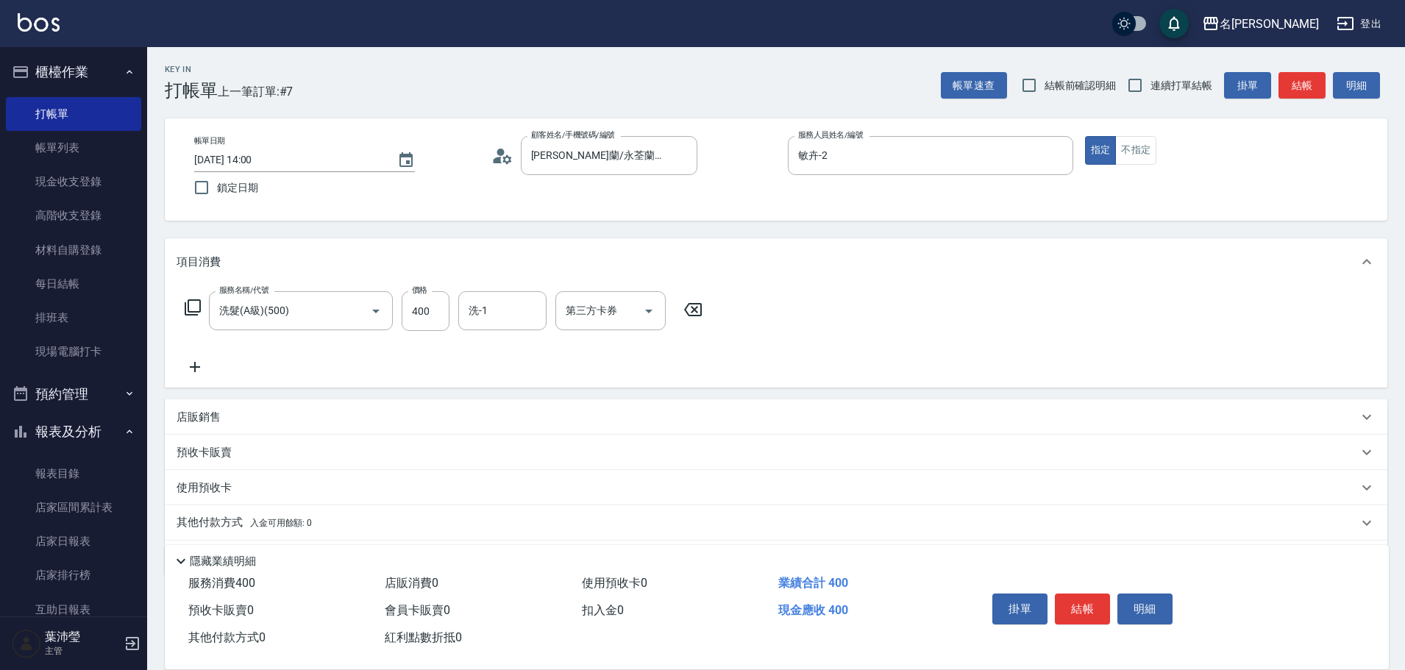
click at [199, 311] on icon at bounding box center [193, 308] width 18 height 18
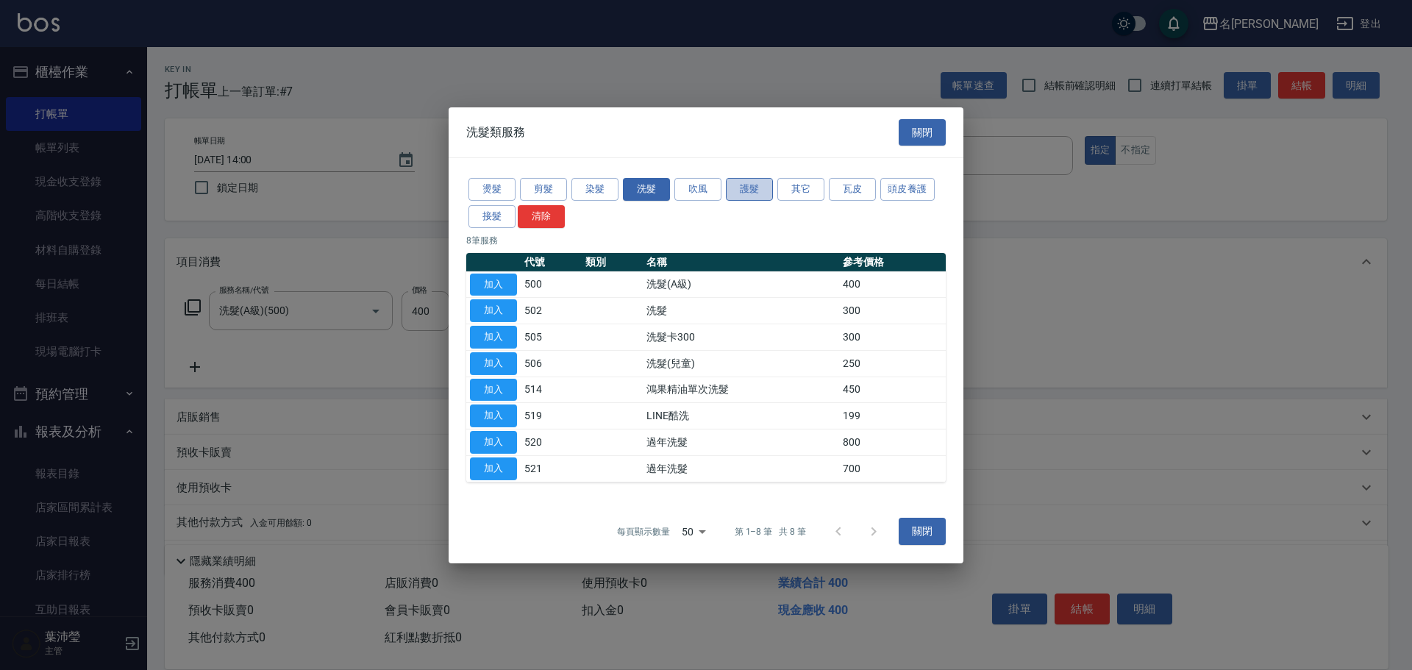
click at [756, 190] on button "護髮" at bounding box center [749, 189] width 47 height 23
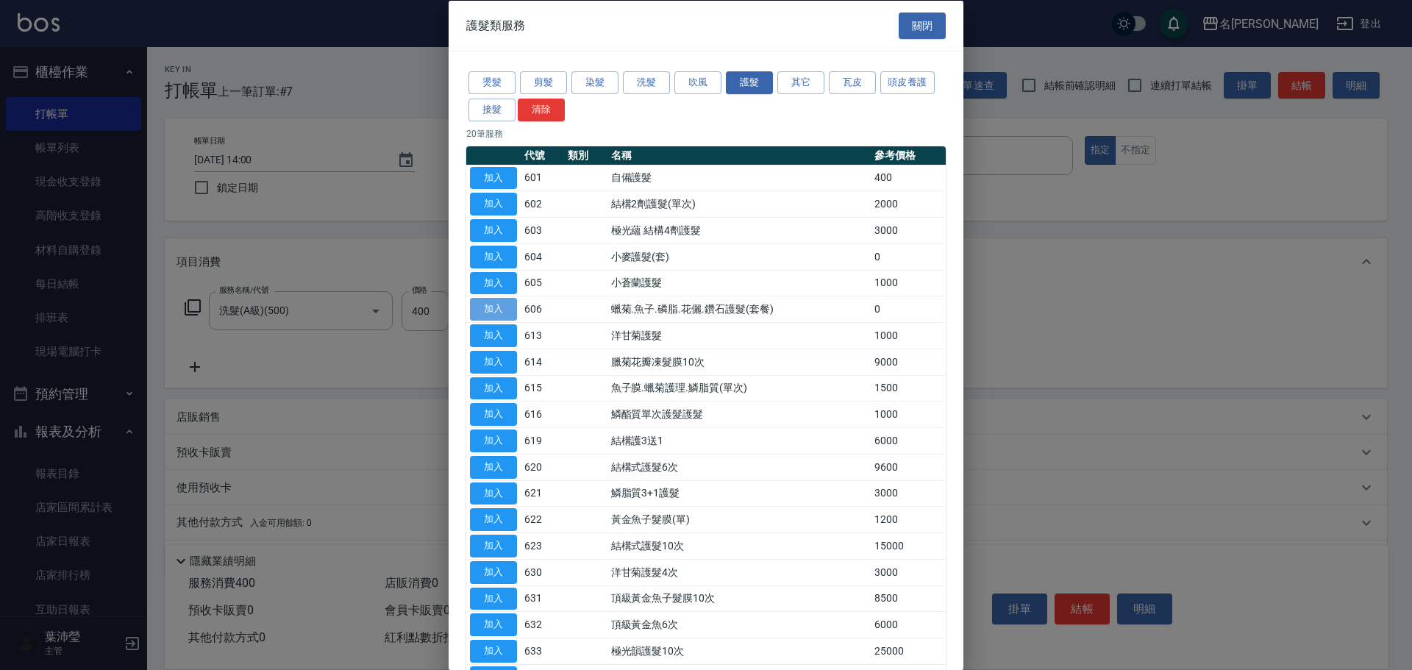
click at [500, 318] on button "加入" at bounding box center [493, 309] width 47 height 23
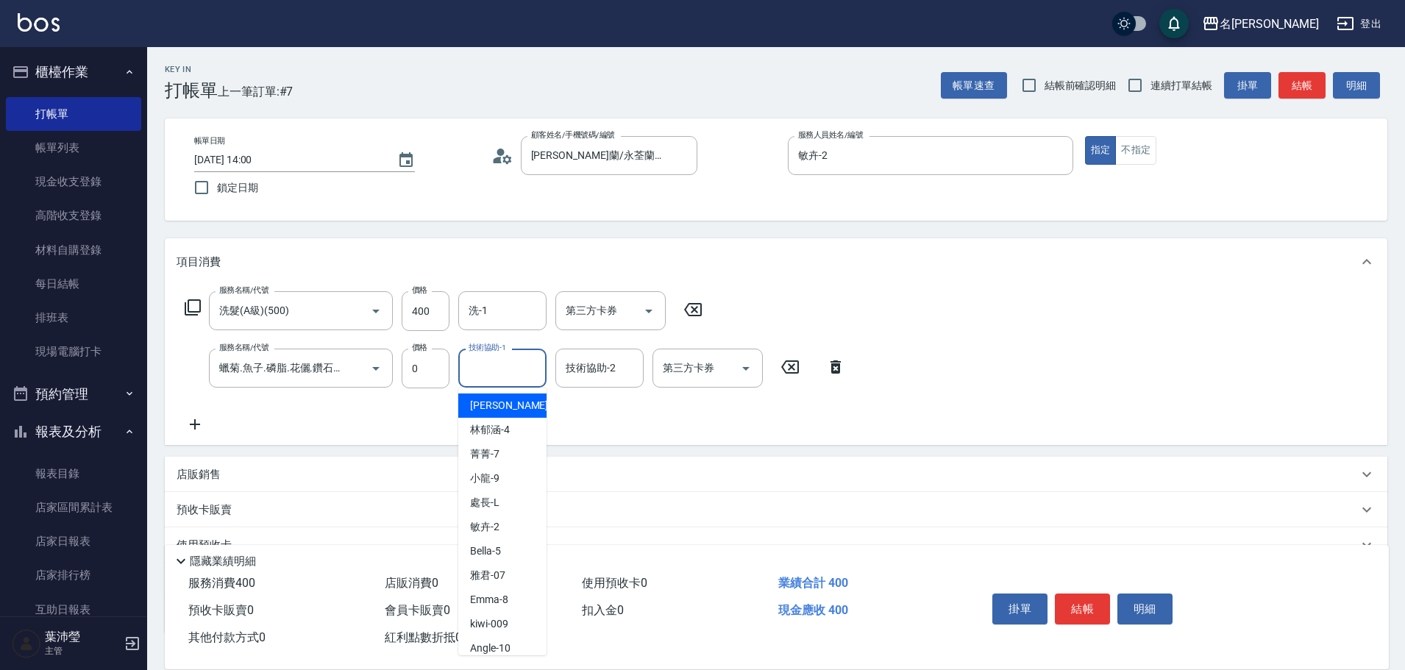
click at [505, 369] on input "技術協助-1" at bounding box center [502, 368] width 75 height 26
click at [491, 407] on span "語爭 -20" at bounding box center [487, 405] width 35 height 15
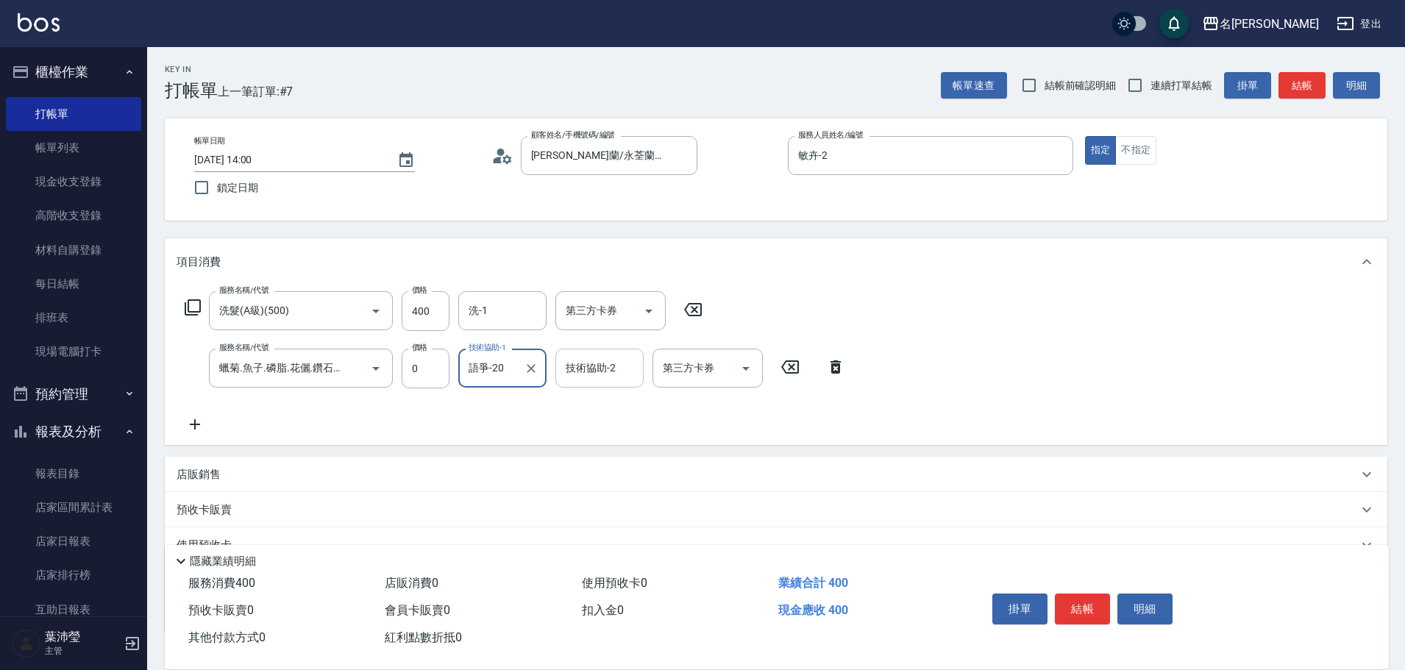
type input "語爭-20"
click at [579, 372] on input "技術協助-2" at bounding box center [599, 368] width 75 height 26
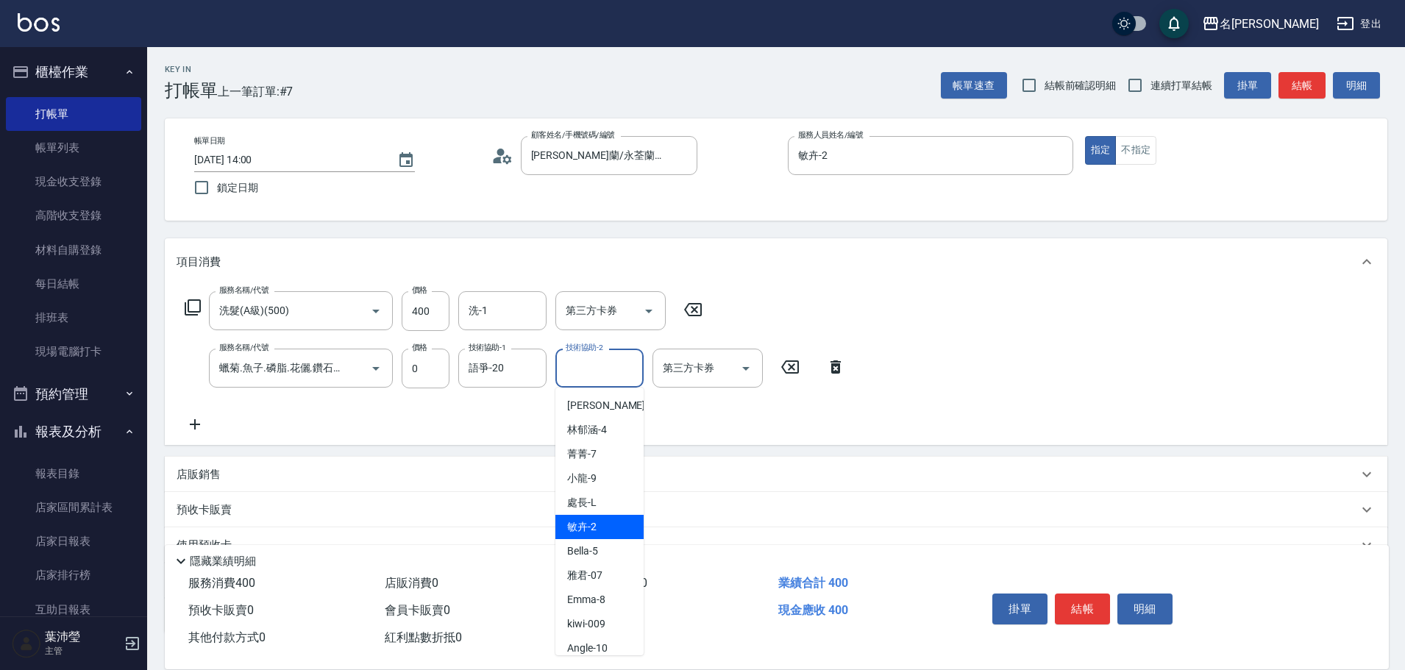
drag, startPoint x: 578, startPoint y: 530, endPoint x: 580, endPoint y: 522, distance: 8.6
click at [578, 529] on span "敏卉 -2" at bounding box center [581, 526] width 29 height 15
type input "敏卉-2"
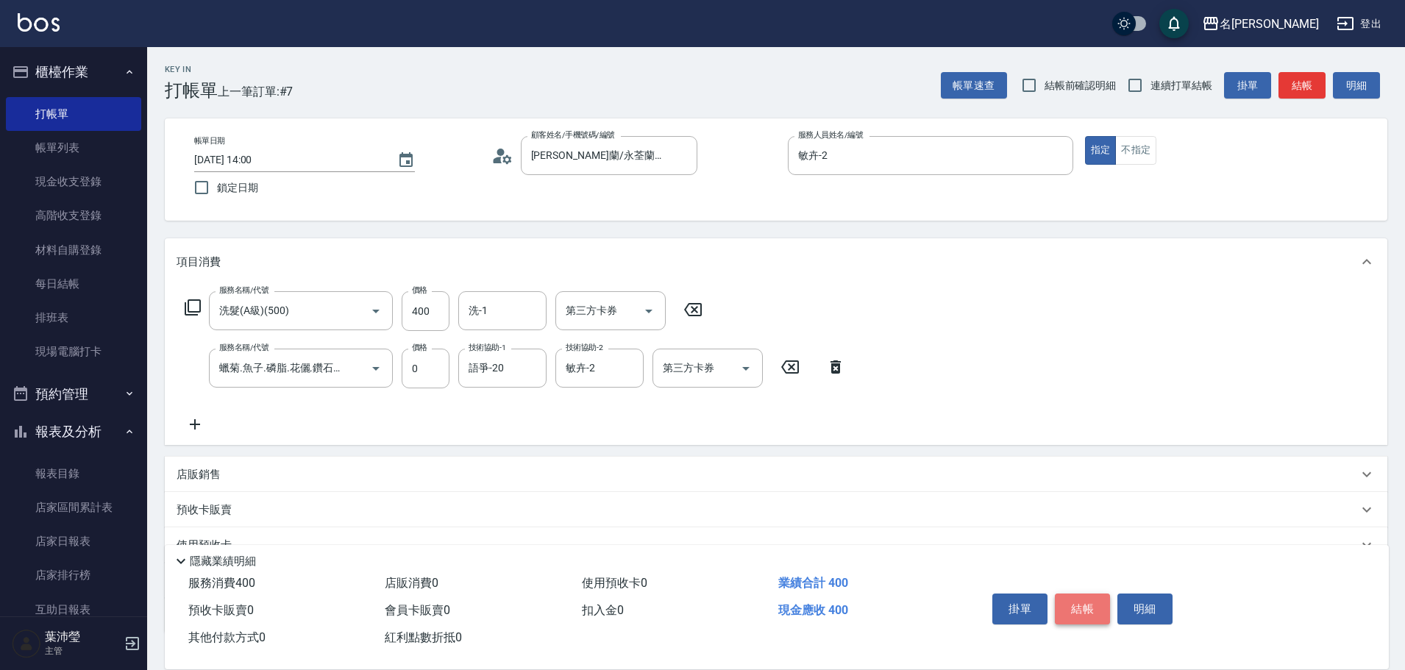
click at [1082, 597] on button "結帳" at bounding box center [1082, 609] width 55 height 31
